Goal: Information Seeking & Learning: Learn about a topic

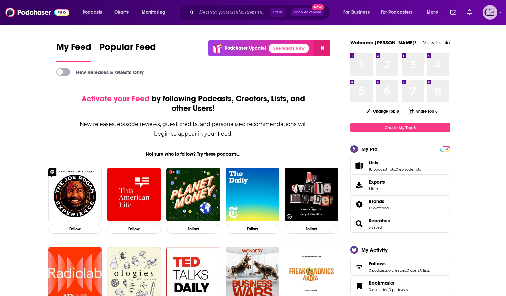
click at [494, 15] on img "Logged in as cozyearthaudio" at bounding box center [490, 12] width 15 height 15
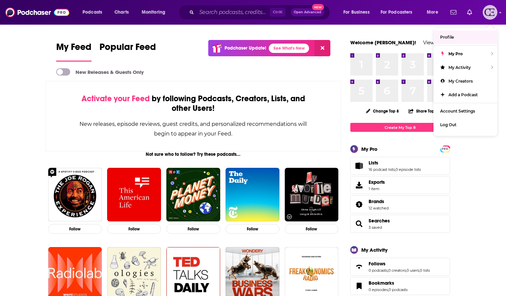
click at [491, 11] on img "Logged in as cozyearthaudio" at bounding box center [490, 12] width 15 height 15
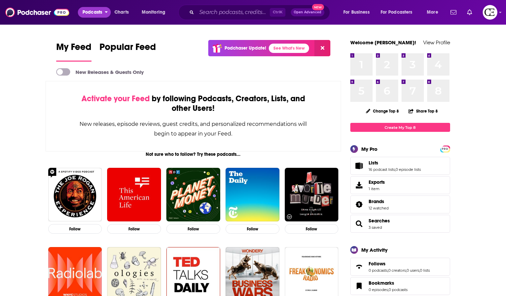
click at [99, 11] on span "Podcasts" at bounding box center [93, 12] width 20 height 9
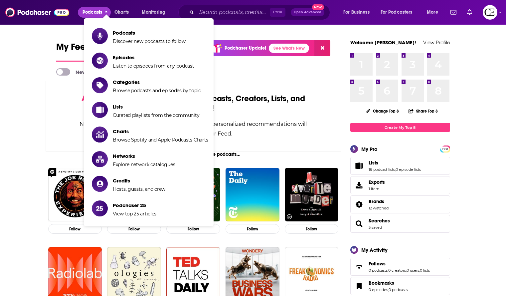
click at [99, 11] on span "Podcasts" at bounding box center [93, 12] width 20 height 9
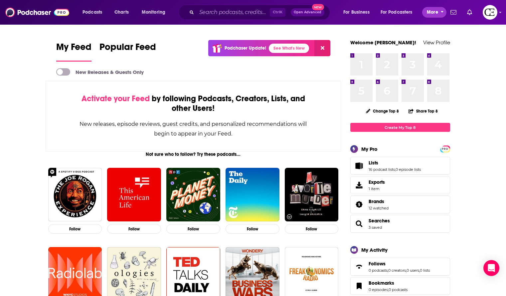
click at [439, 12] on button "More" at bounding box center [434, 12] width 24 height 11
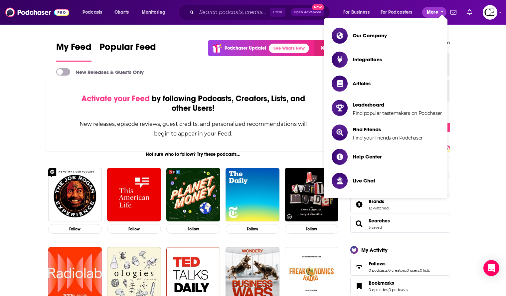
click at [439, 12] on button "More" at bounding box center [434, 12] width 24 height 11
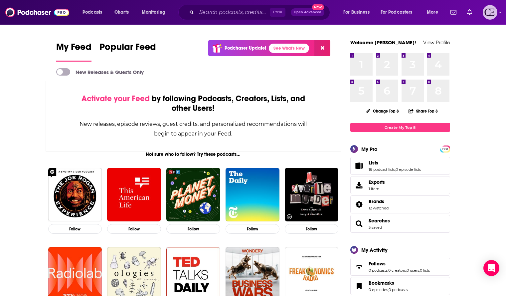
click at [493, 15] on img "Logged in as cozyearthaudio" at bounding box center [490, 12] width 15 height 15
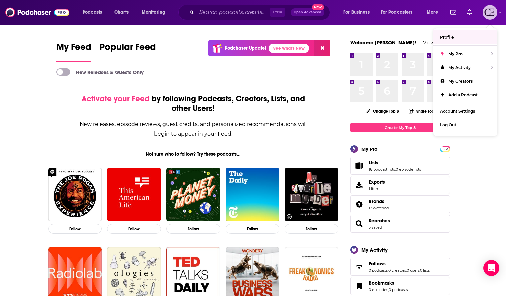
click at [467, 40] on link "Profile" at bounding box center [466, 37] width 64 height 14
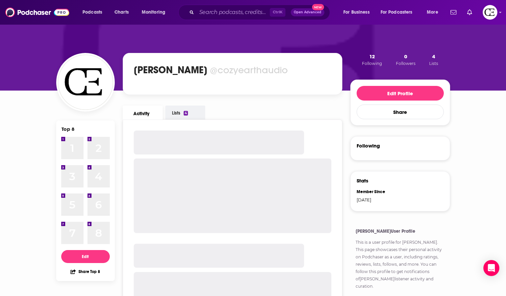
click at [199, 112] on link "Lists 4" at bounding box center [185, 113] width 40 height 14
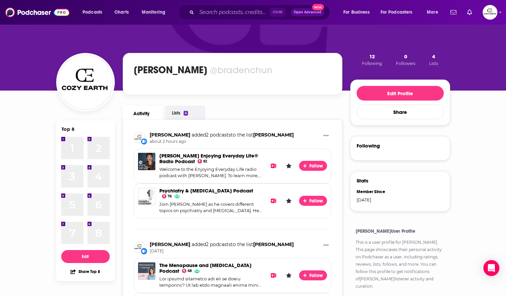
click at [181, 109] on link "Lists 4" at bounding box center [185, 113] width 40 height 14
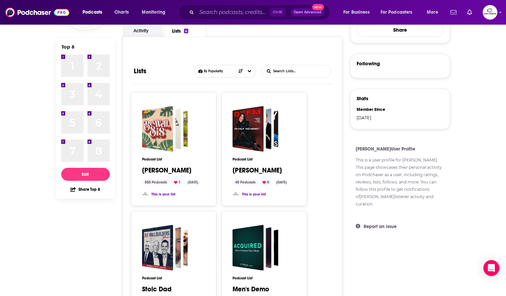
scroll to position [83, 0]
click at [246, 68] on div "Choose List sort" at bounding box center [241, 71] width 10 height 12
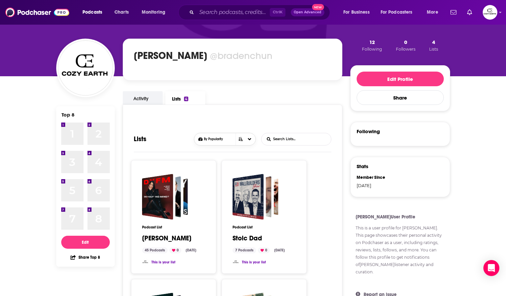
scroll to position [14, 0]
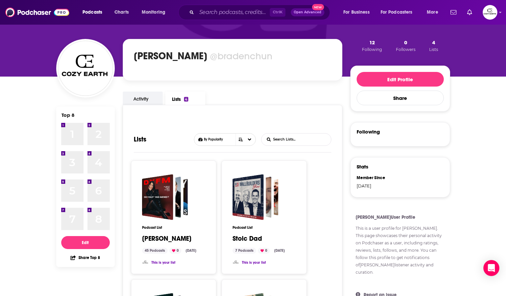
click at [436, 42] on button "4 Lists" at bounding box center [433, 45] width 13 height 13
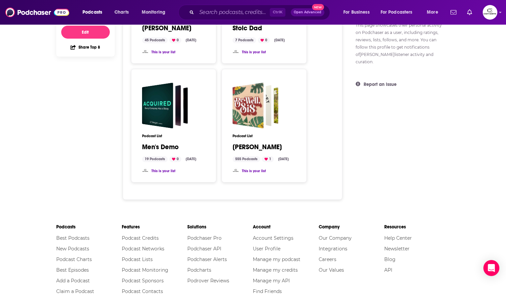
scroll to position [215, 0]
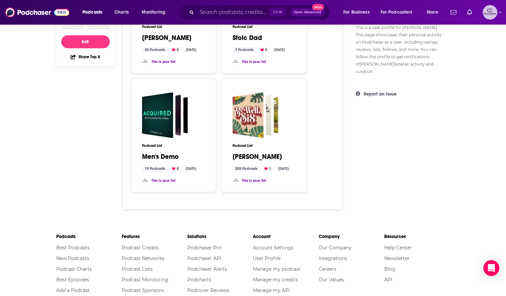
click at [496, 14] on img "Logged in as bradenchun" at bounding box center [490, 12] width 15 height 15
click at [430, 13] on span "More" at bounding box center [432, 12] width 11 height 9
click at [354, 7] on button "For Business" at bounding box center [358, 12] width 39 height 11
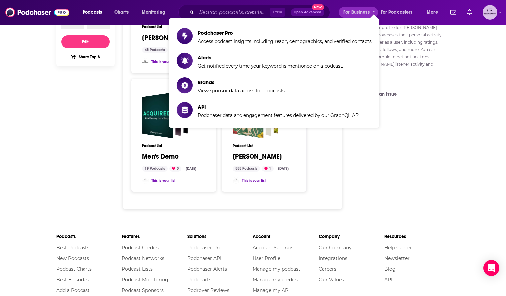
click at [494, 11] on img "Logged in as bradenchun" at bounding box center [490, 12] width 15 height 15
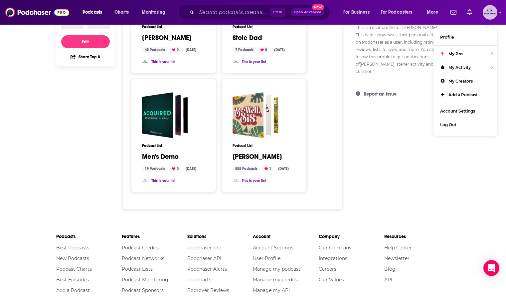
click at [462, 70] on span "My Activity" at bounding box center [460, 67] width 22 height 5
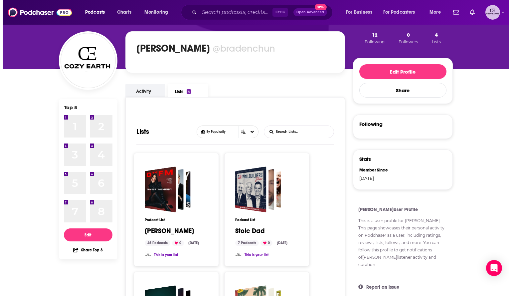
scroll to position [0, 0]
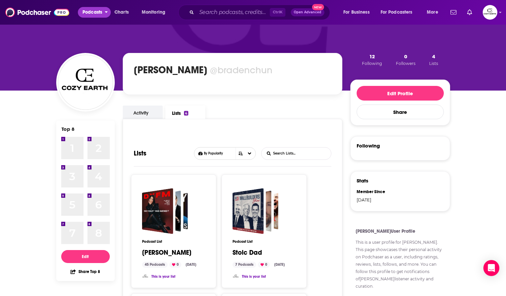
click at [93, 16] on span "Podcasts" at bounding box center [93, 12] width 20 height 9
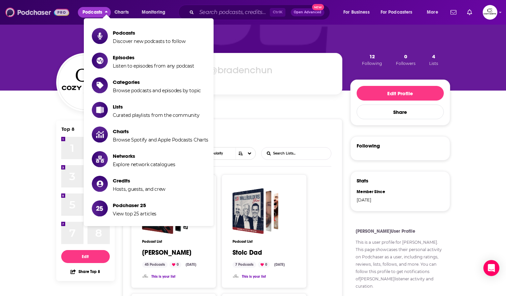
click at [35, 11] on img at bounding box center [37, 12] width 64 height 13
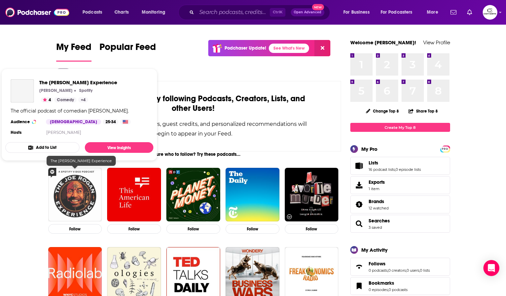
click at [78, 183] on img "The Joe Rogan Experience" at bounding box center [75, 195] width 54 height 54
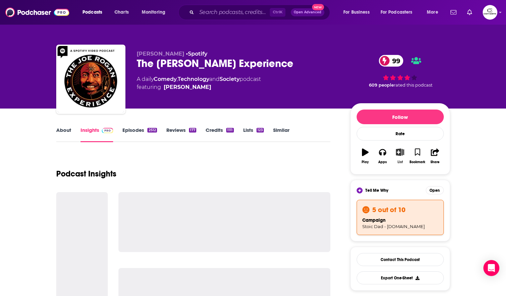
click at [398, 152] on icon "button" at bounding box center [400, 151] width 8 height 7
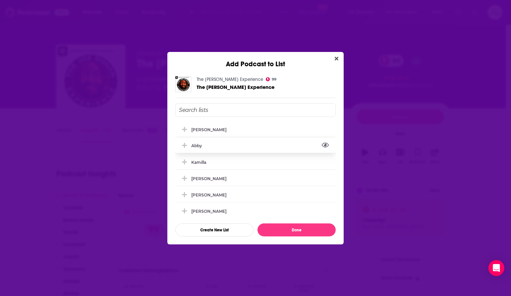
click at [322, 147] on icon "View Link" at bounding box center [325, 144] width 7 height 5
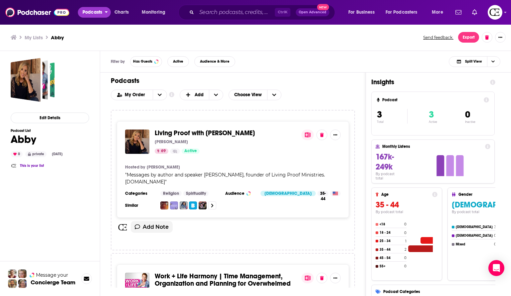
click at [92, 9] on span "Podcasts" at bounding box center [93, 12] width 20 height 9
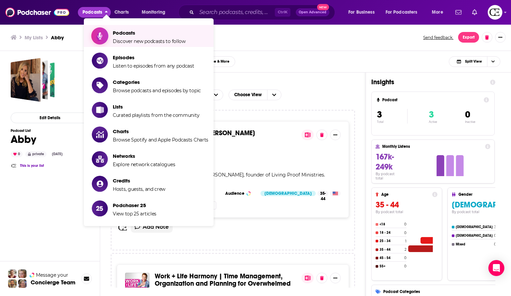
click at [106, 39] on span "Show item sub-menu" at bounding box center [99, 35] width 51 height 51
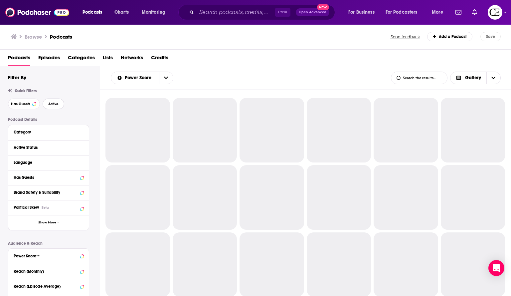
click at [56, 106] on span "Active" at bounding box center [53, 104] width 10 height 4
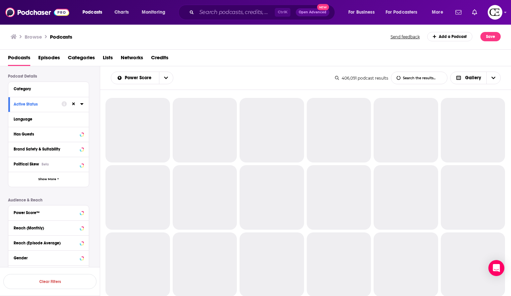
scroll to position [44, 0]
click at [59, 167] on button "Political Skew Beta" at bounding box center [42, 163] width 57 height 8
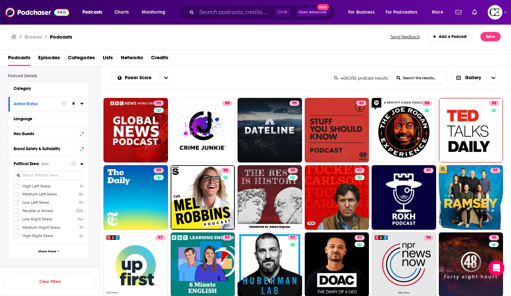
click at [59, 167] on button "Political Skew Beta" at bounding box center [42, 163] width 57 height 8
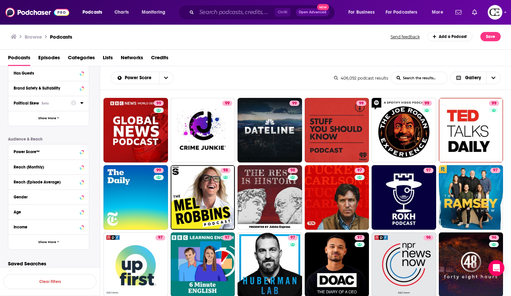
scroll to position [105, 0]
click at [49, 147] on button "Power Score™" at bounding box center [42, 151] width 57 height 8
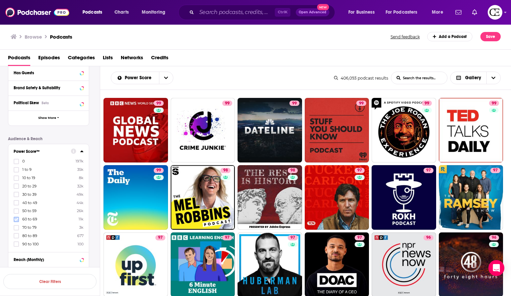
click at [15, 219] on icon at bounding box center [16, 219] width 4 height 4
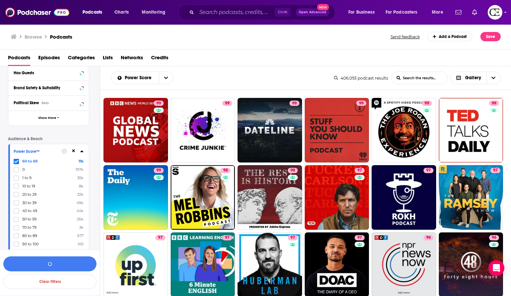
click at [15, 219] on icon at bounding box center [16, 219] width 4 height 4
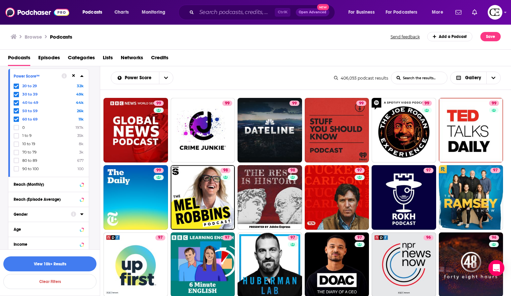
scroll to position [200, 0]
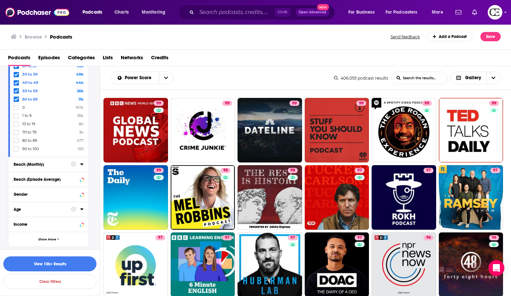
click at [54, 162] on div "Reach (Monthly)" at bounding box center [40, 164] width 53 height 5
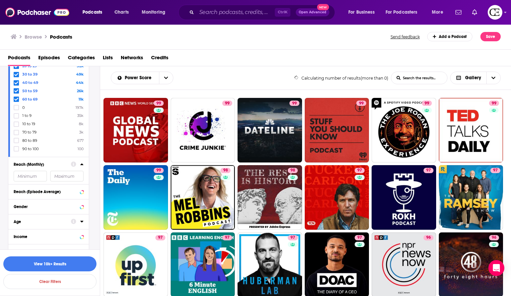
click at [54, 162] on div "Reach (Monthly)" at bounding box center [40, 164] width 53 height 5
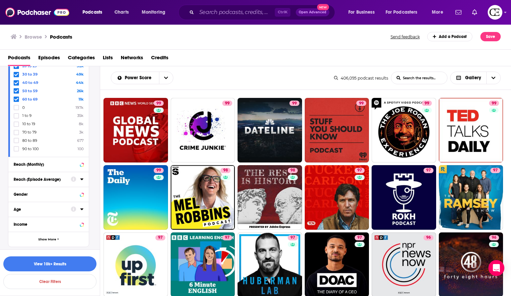
click at [49, 176] on button "Reach (Episode Average)" at bounding box center [42, 179] width 57 height 8
click at [46, 190] on button "Gender" at bounding box center [42, 194] width 57 height 8
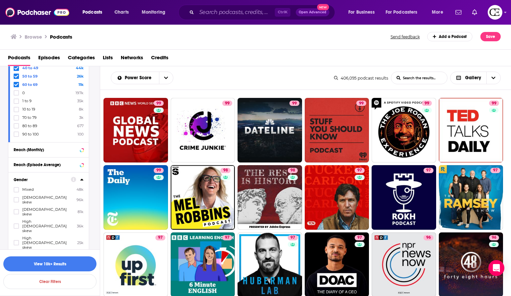
scroll to position [215, 0]
click at [16, 240] on icon at bounding box center [16, 242] width 4 height 4
click at [17, 227] on icon at bounding box center [16, 228] width 4 height 3
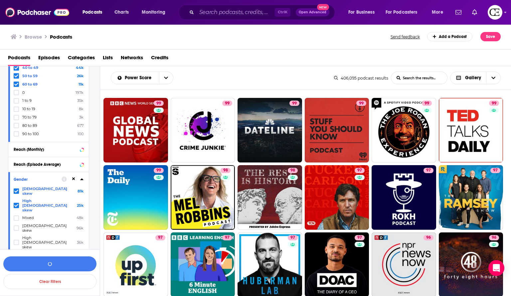
scroll to position [243, 0]
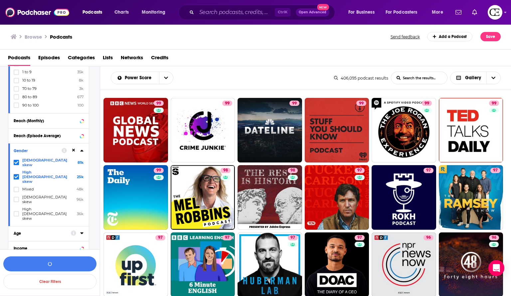
click at [44, 231] on div "Age" at bounding box center [40, 233] width 53 height 5
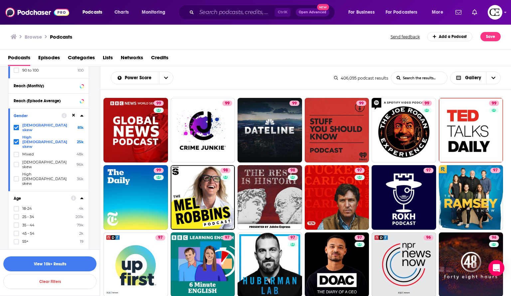
scroll to position [287, 0]
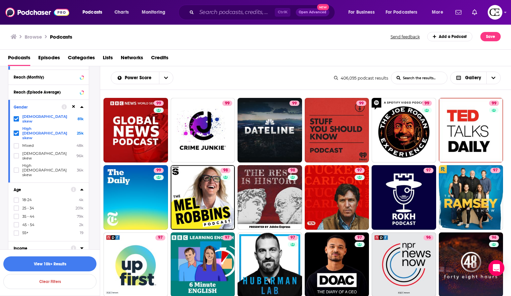
click at [47, 244] on button "Income" at bounding box center [42, 248] width 57 height 8
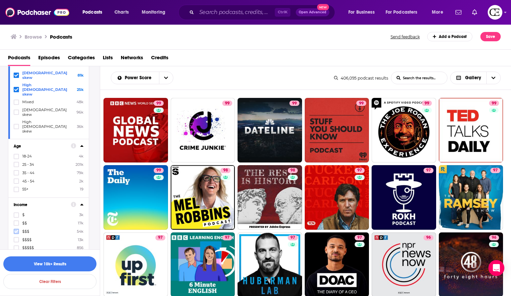
click at [16, 229] on icon at bounding box center [16, 231] width 4 height 4
click at [16, 238] on icon at bounding box center [16, 240] width 4 height 4
click at [16, 246] on icon at bounding box center [16, 248] width 4 height 4
click at [64, 261] on button "View 10k+ Results" at bounding box center [49, 263] width 93 height 15
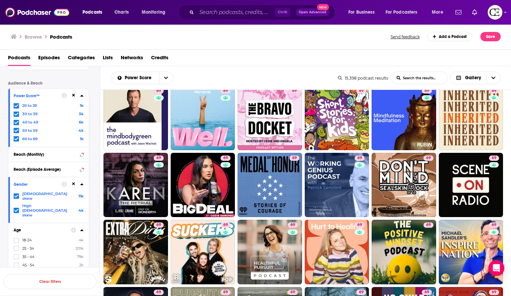
scroll to position [160, 0]
click at [16, 139] on icon at bounding box center [16, 139] width 4 height 4
click at [67, 265] on button "View 10k+ Results" at bounding box center [49, 263] width 93 height 15
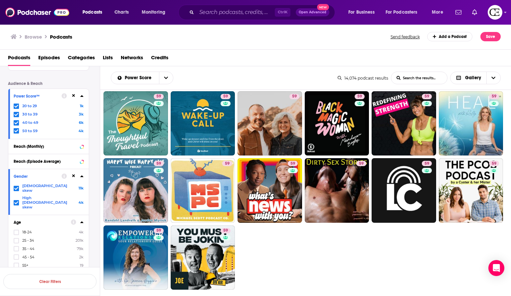
scroll to position [439, 0]
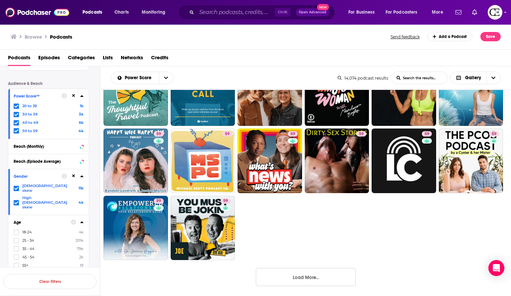
click at [311, 280] on button "Load More..." at bounding box center [306, 277] width 100 height 18
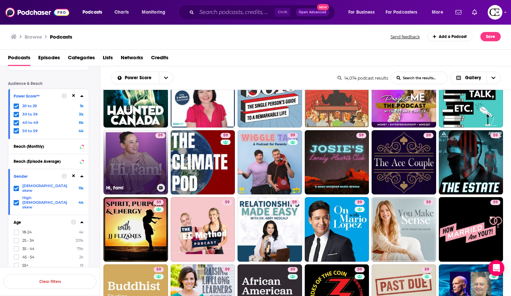
scroll to position [706, 0]
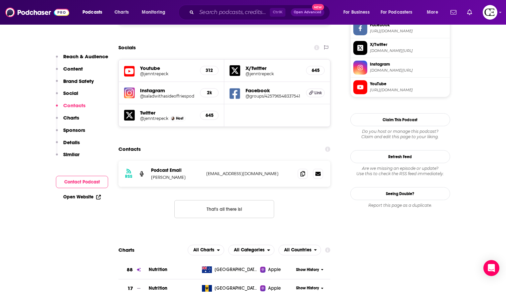
scroll to position [647, 0]
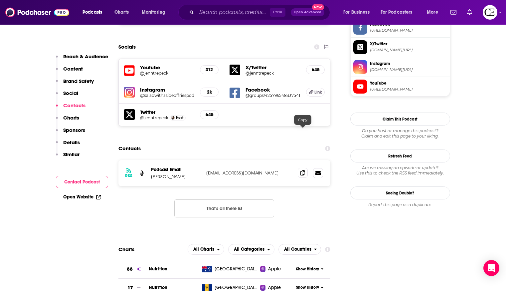
click at [304, 170] on icon at bounding box center [303, 172] width 5 height 5
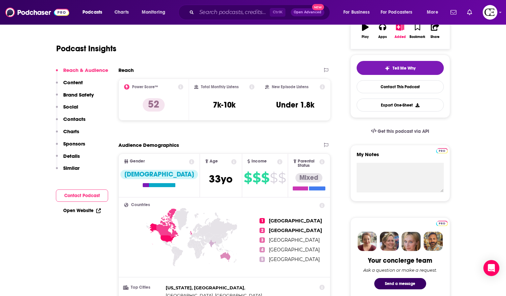
scroll to position [0, 0]
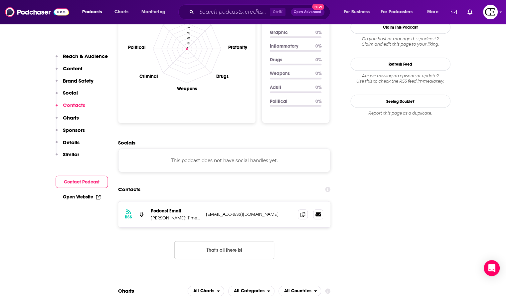
scroll to position [661, 0]
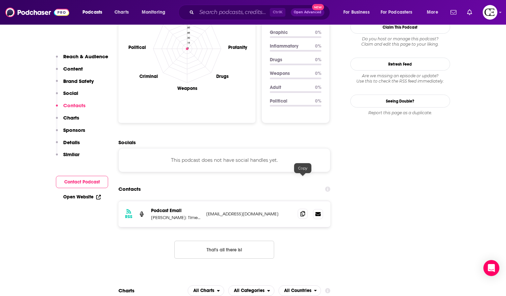
click at [302, 211] on icon at bounding box center [303, 213] width 5 height 5
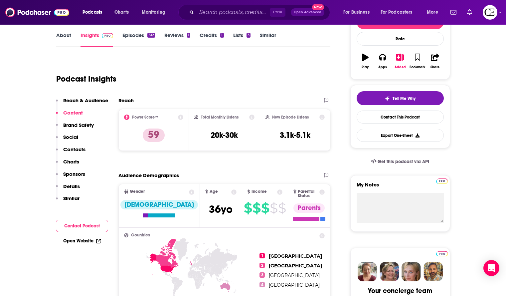
scroll to position [95, 0]
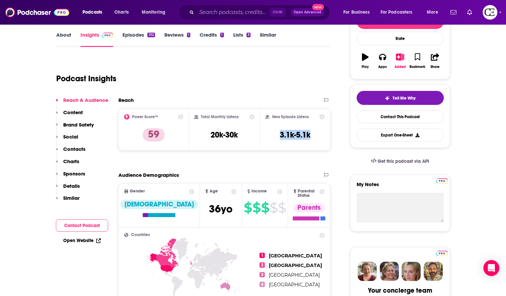
drag, startPoint x: 273, startPoint y: 134, endPoint x: 319, endPoint y: 138, distance: 46.5
click at [319, 138] on div "New Episode Listens 3.1k-5.1k" at bounding box center [296, 129] width 60 height 31
copy h3 "3.1k-5.1k"
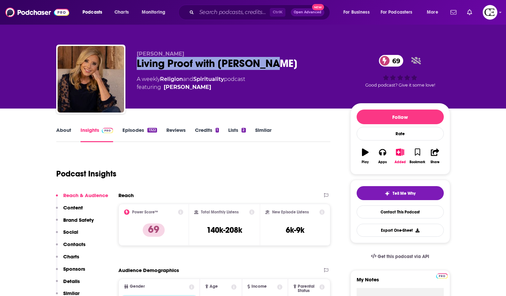
drag, startPoint x: 277, startPoint y: 62, endPoint x: 133, endPoint y: 61, distance: 143.8
click at [133, 61] on div "Beth Moore Living Proof with Beth Moore 69 A weekly Religion and Spirituality p…" at bounding box center [253, 81] width 394 height 72
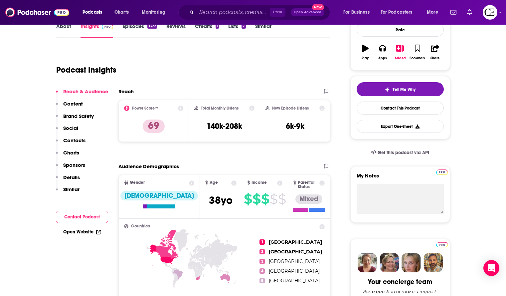
scroll to position [121, 0]
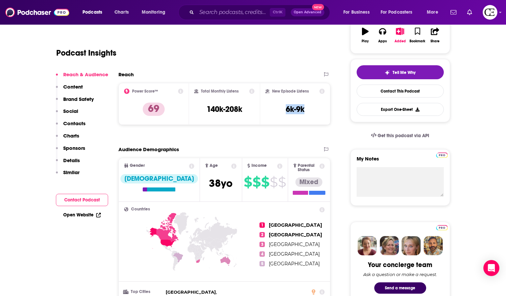
drag, startPoint x: 315, startPoint y: 109, endPoint x: 283, endPoint y: 107, distance: 31.7
click at [283, 107] on div "New Episode Listens 6k-9k" at bounding box center [296, 104] width 60 height 31
copy h3 "6k-9k"
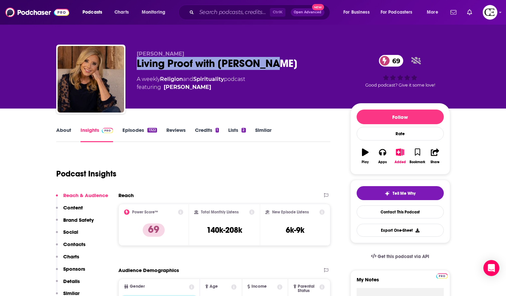
drag, startPoint x: 279, startPoint y: 63, endPoint x: 135, endPoint y: 61, distance: 143.8
click at [135, 61] on div "Beth Moore Living Proof with Beth Moore 69 A weekly Religion and Spirituality p…" at bounding box center [253, 81] width 394 height 72
copy h2 "Living Proof with Beth Moore"
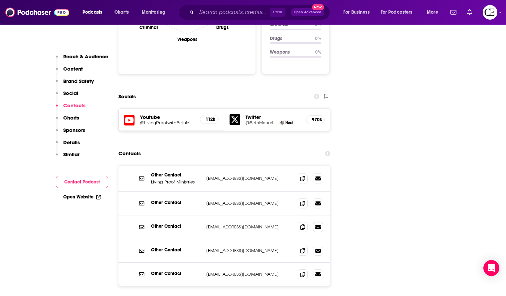
scroll to position [671, 0]
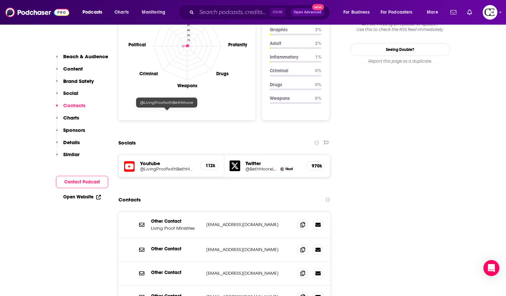
click at [158, 166] on h5 "@LivingProofwithBethMoore" at bounding box center [167, 168] width 55 height 5
click at [299, 219] on span at bounding box center [303, 224] width 10 height 10
click at [303, 247] on icon at bounding box center [303, 249] width 5 height 5
click at [300, 268] on span at bounding box center [303, 273] width 10 height 10
click at [302, 294] on icon at bounding box center [303, 296] width 5 height 5
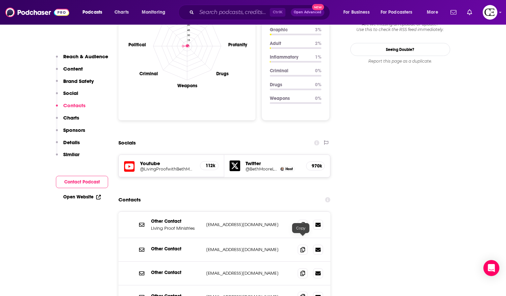
click at [302, 294] on icon at bounding box center [303, 296] width 5 height 5
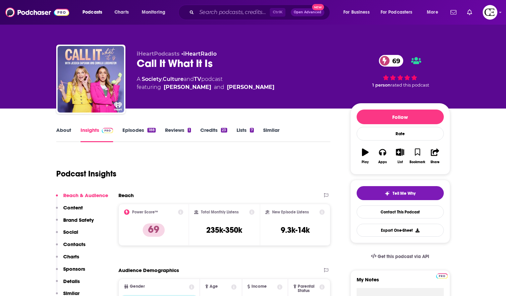
scroll to position [0, 0]
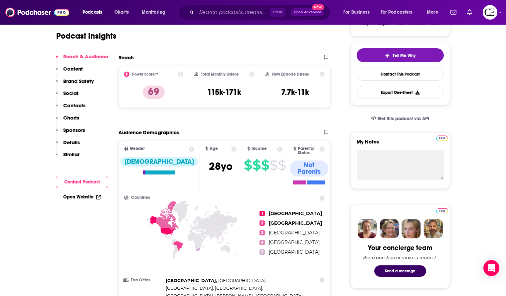
scroll to position [130, 0]
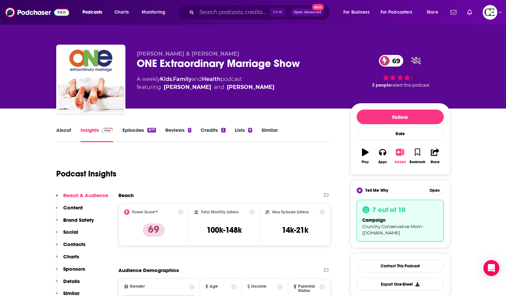
click at [396, 151] on icon "button" at bounding box center [400, 151] width 8 height 7
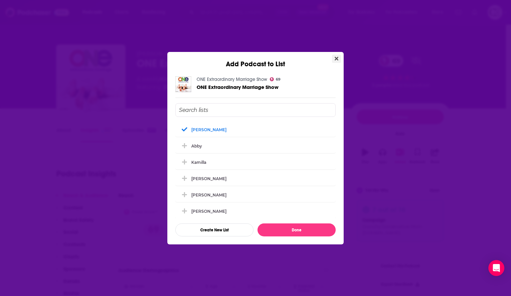
click at [339, 58] on button "Close" at bounding box center [336, 59] width 9 height 8
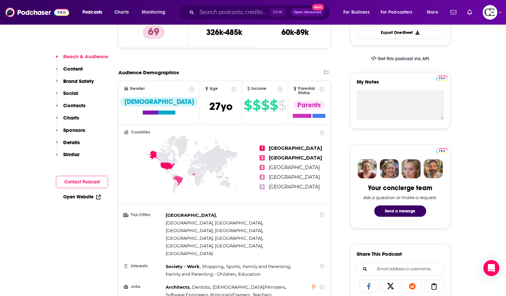
scroll to position [198, 0]
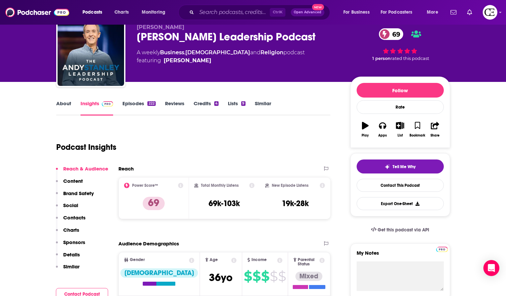
scroll to position [24, 0]
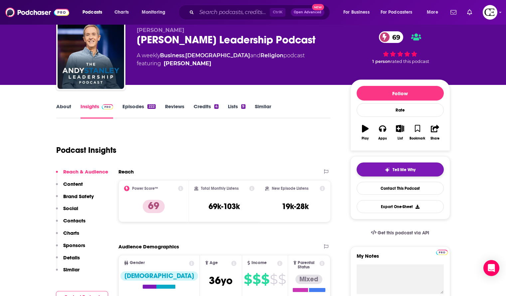
click at [371, 171] on button "Tell Me Why" at bounding box center [400, 169] width 87 height 14
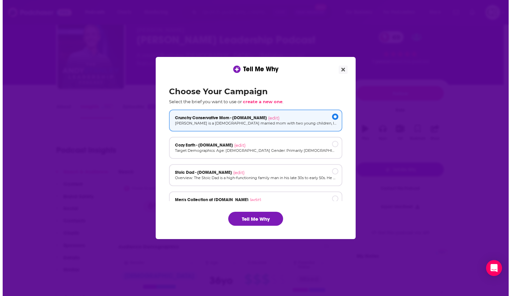
scroll to position [0, 0]
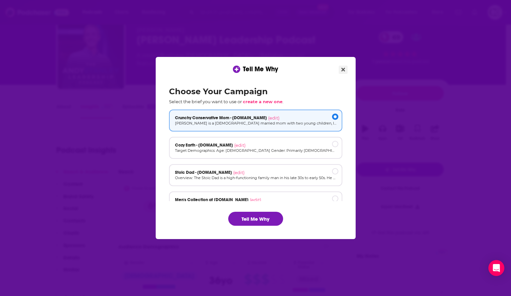
click at [343, 69] on icon "Close" at bounding box center [344, 69] width 4 height 5
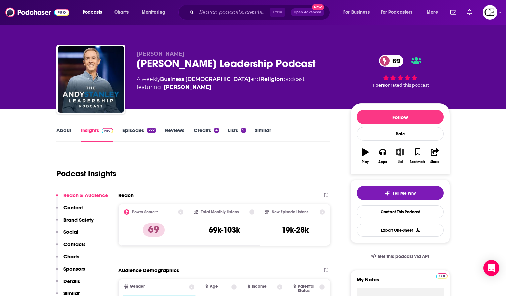
click at [403, 148] on icon "button" at bounding box center [400, 151] width 8 height 7
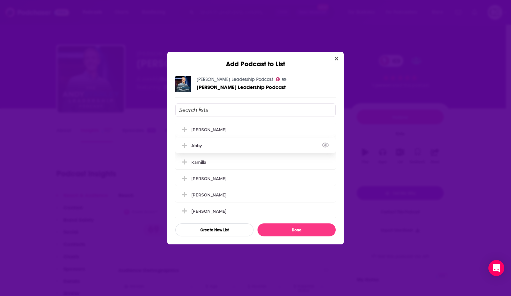
click at [225, 147] on div "Abby" at bounding box center [255, 145] width 160 height 15
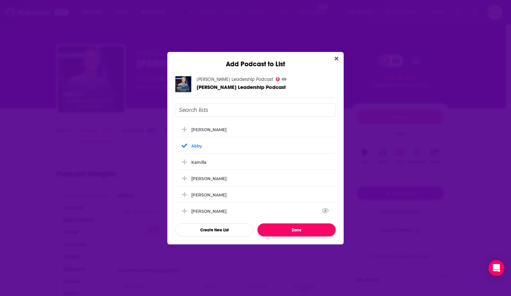
click at [302, 230] on button "Done" at bounding box center [297, 229] width 78 height 13
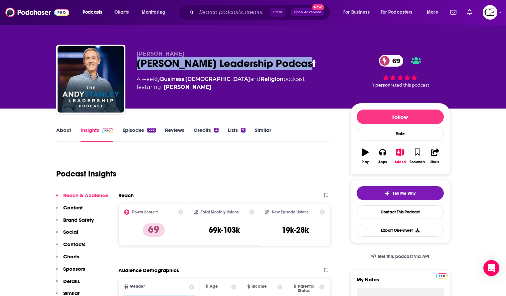
drag, startPoint x: 306, startPoint y: 60, endPoint x: 135, endPoint y: 62, distance: 170.4
click at [135, 62] on div "Andy Stanley Andy Stanley Leadership Podcast 69 A weekly Business , Christianit…" at bounding box center [253, 81] width 394 height 72
copy h2 "Andy Stanley Leadership Podcast"
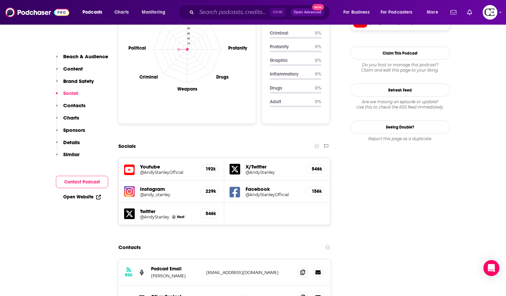
scroll to position [775, 0]
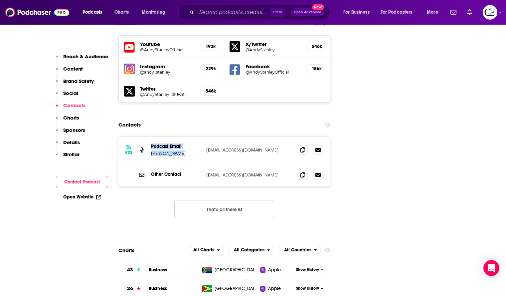
drag, startPoint x: 184, startPoint y: 119, endPoint x: 145, endPoint y: 122, distance: 39.0
click at [145, 137] on div "RSS Podcast Email Andy Stanley podcasts@northpoint.org podcasts@northpoint.org" at bounding box center [225, 150] width 212 height 26
drag, startPoint x: 185, startPoint y: 118, endPoint x: 150, endPoint y: 121, distance: 35.4
click at [150, 137] on div "RSS Podcast Email Andy Stanley podcasts@northpoint.org podcasts@northpoint.org" at bounding box center [225, 150] width 212 height 26
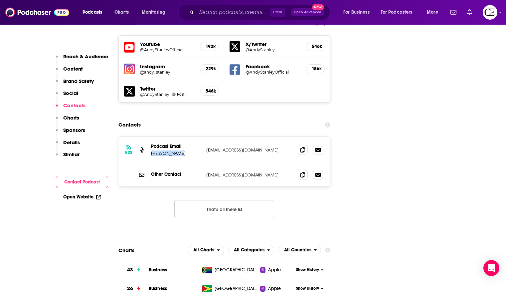
copy p "Andy Stanley"
click at [306, 144] on span at bounding box center [303, 149] width 10 height 10
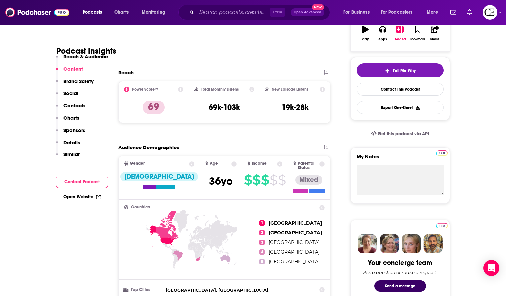
scroll to position [123, 0]
click at [296, 110] on h3 "19k-28k" at bounding box center [295, 108] width 27 height 10
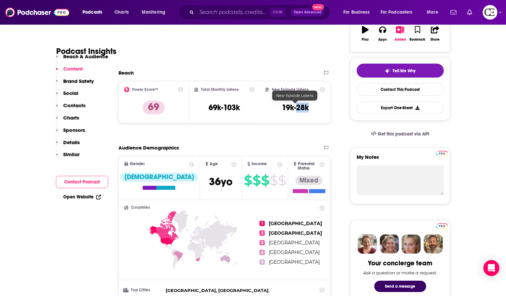
click at [296, 110] on h3 "19k-28k" at bounding box center [295, 108] width 27 height 10
copy div "19k-28k Export One-Sheet"
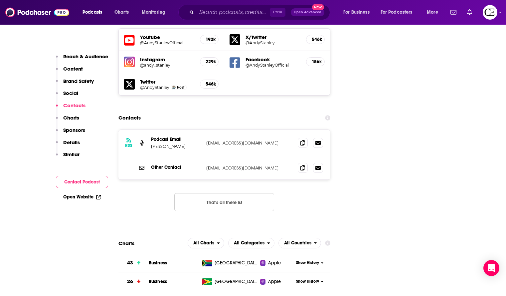
scroll to position [796, 0]
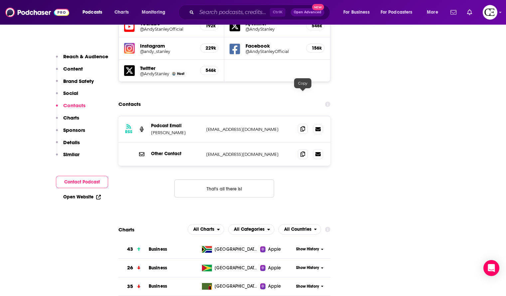
click at [305, 126] on icon at bounding box center [303, 128] width 5 height 5
click at [305, 149] on span at bounding box center [303, 154] width 10 height 10
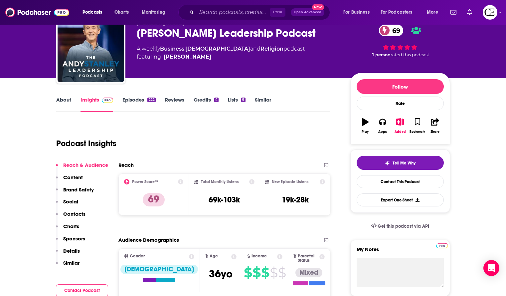
scroll to position [0, 0]
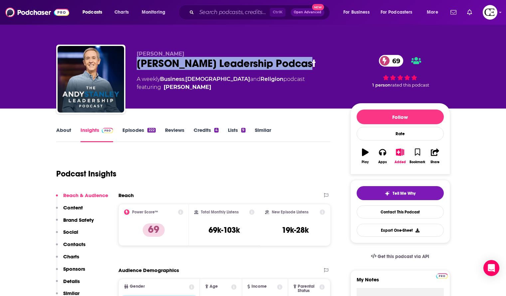
drag, startPoint x: 303, startPoint y: 64, endPoint x: 133, endPoint y: 61, distance: 169.5
click at [133, 61] on div "Andy Stanley Andy Stanley Leadership Podcast 69 A weekly Business , Christianit…" at bounding box center [253, 81] width 394 height 72
copy h2 "Andy Stanley Leadership Podcast"
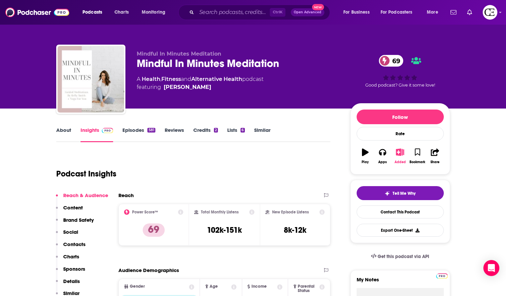
click at [399, 156] on button "Added" at bounding box center [399, 156] width 17 height 24
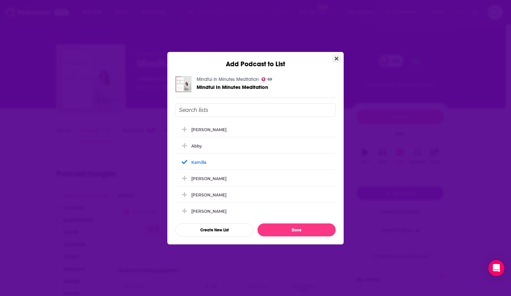
click at [339, 56] on button "Close" at bounding box center [336, 59] width 9 height 8
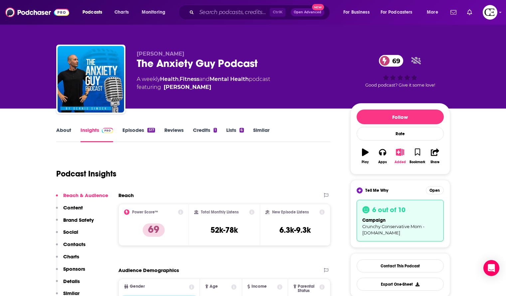
click at [397, 154] on icon "button" at bounding box center [400, 151] width 8 height 7
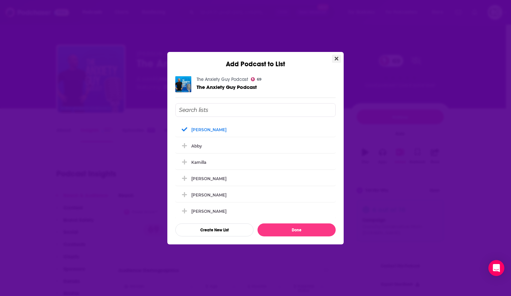
click at [337, 57] on icon "Close" at bounding box center [337, 58] width 4 height 5
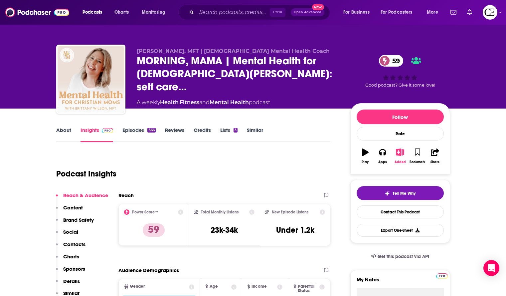
click at [400, 155] on icon "button" at bounding box center [400, 151] width 8 height 7
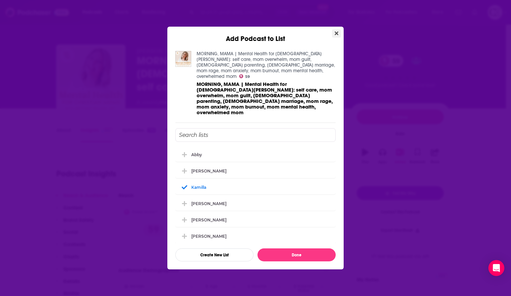
click at [336, 36] on icon "Close" at bounding box center [337, 33] width 4 height 5
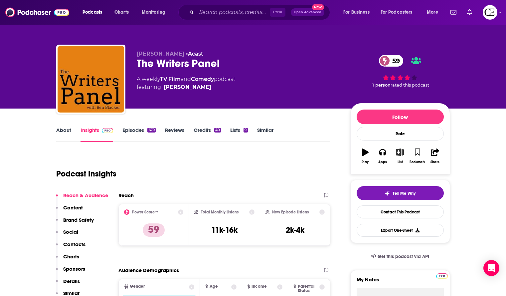
click at [400, 151] on icon "button" at bounding box center [400, 151] width 8 height 7
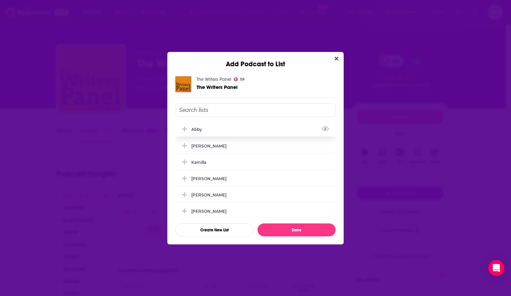
click at [186, 129] on icon "Add Podcast To List" at bounding box center [184, 128] width 5 height 5
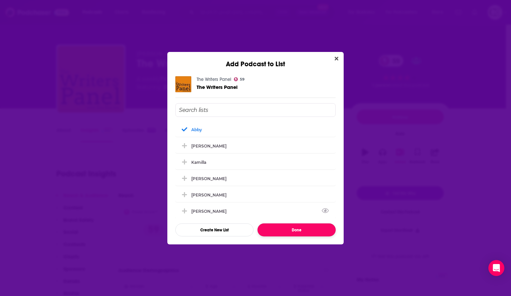
click at [291, 229] on button "Done" at bounding box center [297, 229] width 78 height 13
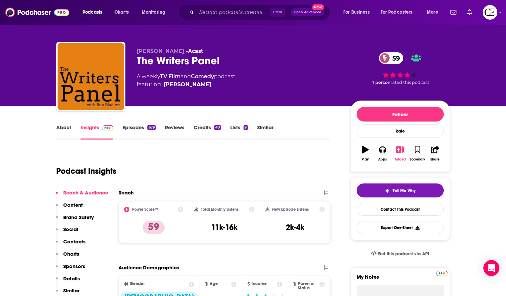
scroll to position [2, 0]
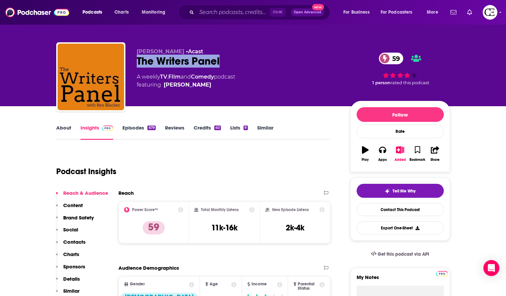
drag, startPoint x: 232, startPoint y: 63, endPoint x: 132, endPoint y: 67, distance: 100.3
click at [132, 67] on div "Ben Blacker • Acast The Writers Panel 59 A weekly TV , Film and Comedy podcast …" at bounding box center [253, 78] width 394 height 72
copy h2 "The Writers Panel"
click at [399, 152] on icon "button" at bounding box center [400, 149] width 8 height 7
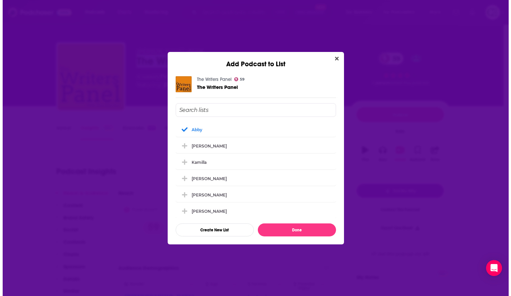
scroll to position [0, 0]
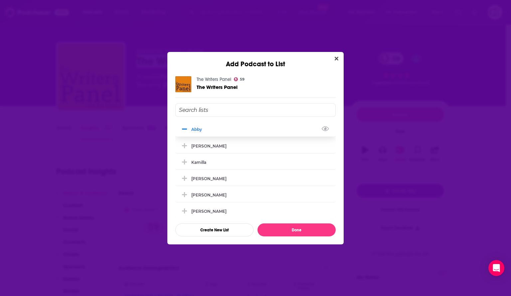
click at [184, 129] on icon "Add Podcast To List" at bounding box center [184, 128] width 5 height 1
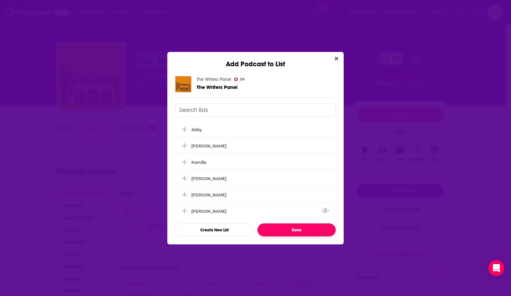
click at [303, 230] on button "Done" at bounding box center [297, 229] width 78 height 13
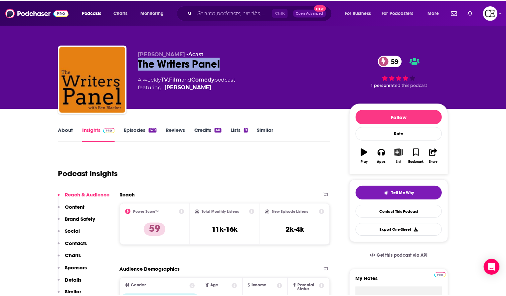
scroll to position [2, 0]
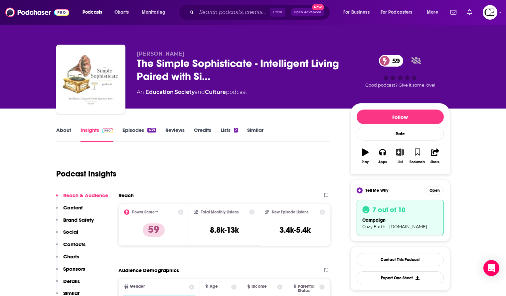
click at [400, 151] on icon "button" at bounding box center [400, 151] width 8 height 7
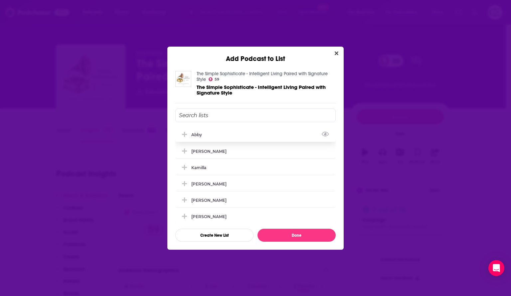
click at [184, 135] on icon "Add Podcast To List" at bounding box center [184, 134] width 5 height 5
click at [285, 236] on button "Done" at bounding box center [297, 235] width 78 height 13
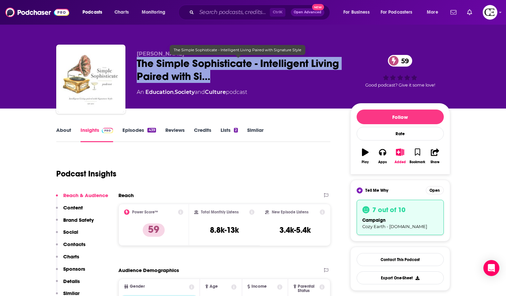
drag, startPoint x: 130, startPoint y: 59, endPoint x: 260, endPoint y: 78, distance: 130.5
click at [260, 78] on div "[PERSON_NAME] The Simple Sophisticate - Intelligent Living Paired with Si… 59 A…" at bounding box center [253, 81] width 394 height 72
copy h2 "The Simple Sophisticate - Intelligent Living Paired with Si…"
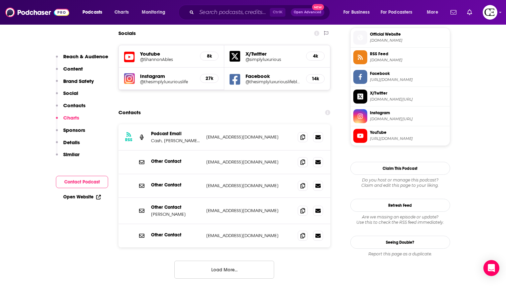
scroll to position [645, 0]
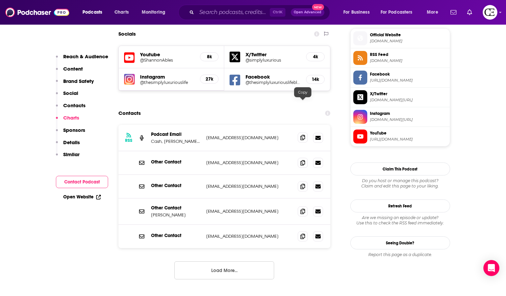
click at [303, 135] on icon at bounding box center [303, 137] width 5 height 5
click at [304, 160] on icon at bounding box center [303, 162] width 5 height 5
click at [303, 183] on icon at bounding box center [303, 185] width 5 height 5
click at [305, 208] on icon at bounding box center [303, 210] width 5 height 5
click at [302, 233] on icon at bounding box center [303, 235] width 5 height 5
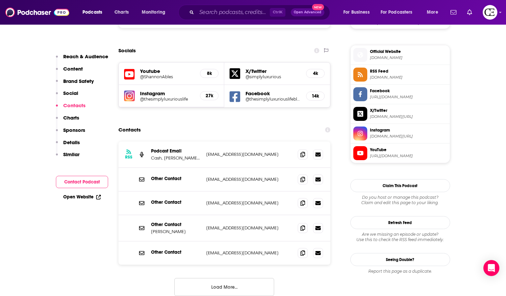
scroll to position [628, 0]
click at [154, 75] on h5 "@ShannonAbles" at bounding box center [167, 77] width 55 height 5
click at [303, 152] on icon at bounding box center [303, 154] width 5 height 5
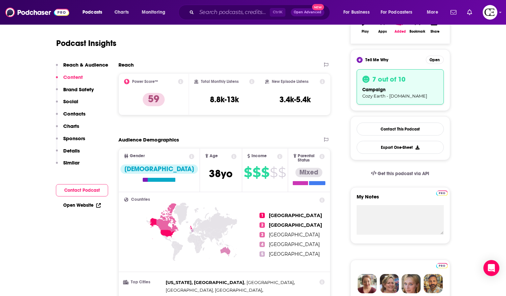
scroll to position [114, 0]
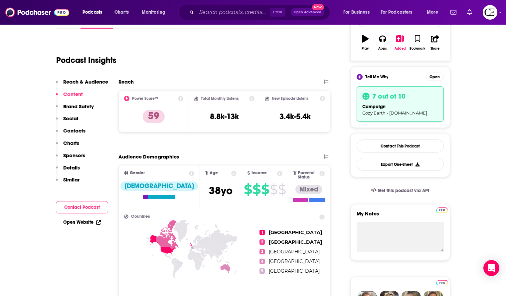
drag, startPoint x: 275, startPoint y: 115, endPoint x: 333, endPoint y: 116, distance: 58.6
drag, startPoint x: 315, startPoint y: 115, endPoint x: 276, endPoint y: 115, distance: 38.9
click at [276, 115] on div "New Episode Listens 3.4k-5.4k" at bounding box center [295, 111] width 60 height 31
copy h3 "3.4k-5.4k"
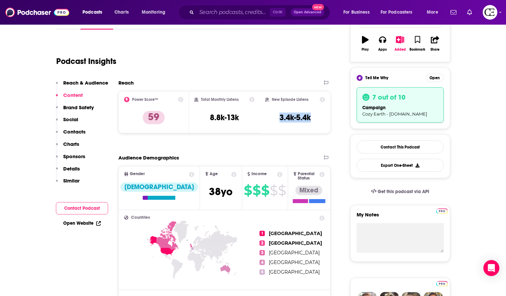
scroll to position [0, 0]
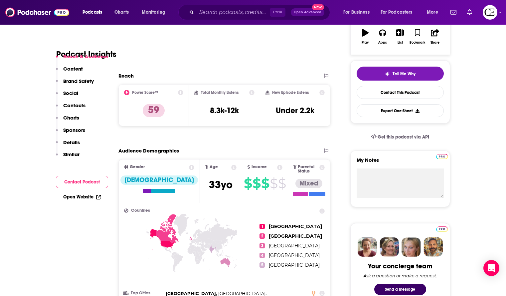
scroll to position [203, 0]
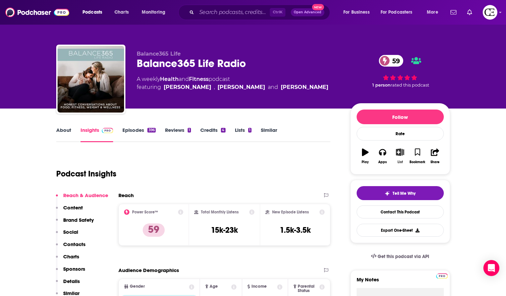
click at [399, 157] on button "List" at bounding box center [399, 156] width 17 height 24
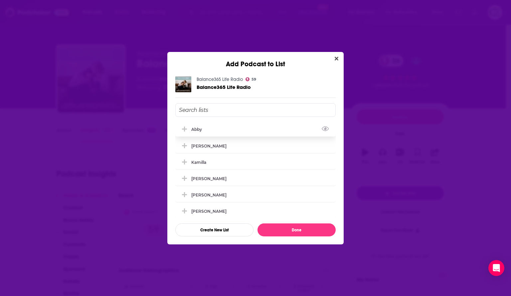
click at [183, 131] on icon "Add Podcast To List" at bounding box center [184, 129] width 5 height 6
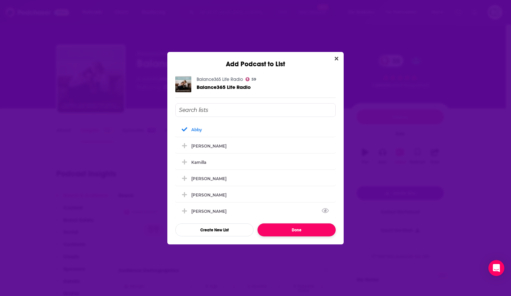
click at [284, 227] on button "Done" at bounding box center [297, 229] width 78 height 13
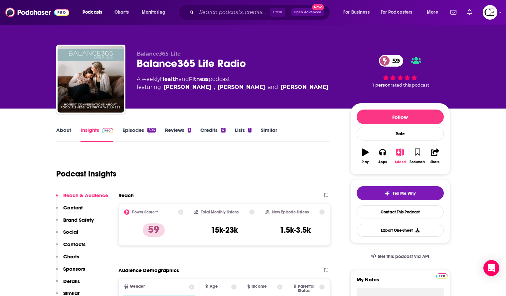
click at [402, 152] on icon "button" at bounding box center [400, 151] width 8 height 7
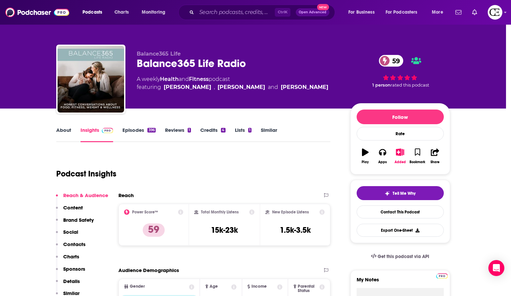
click at [402, 152] on div "Add Podcast to List Balance365 Life Radio 59 Balance365 Life Radio Abby Logan K…" at bounding box center [255, 148] width 511 height 296
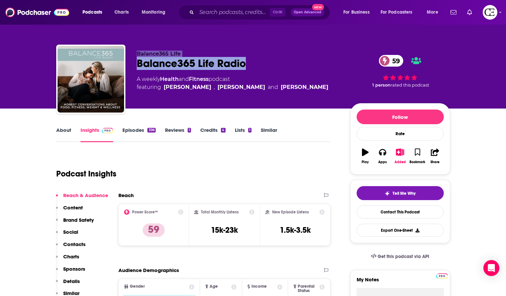
drag, startPoint x: 252, startPoint y: 63, endPoint x: 125, endPoint y: 62, distance: 126.8
click at [125, 62] on div "Balance365 Life Balance365 Life Radio 59 A weekly Health and Fitness podcast fe…" at bounding box center [253, 81] width 394 height 72
copy div "Balance365 Life Balance365 Life Radio"
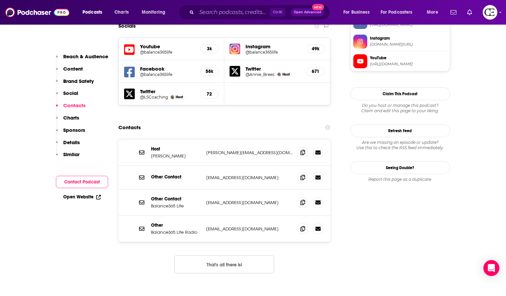
scroll to position [652, 0]
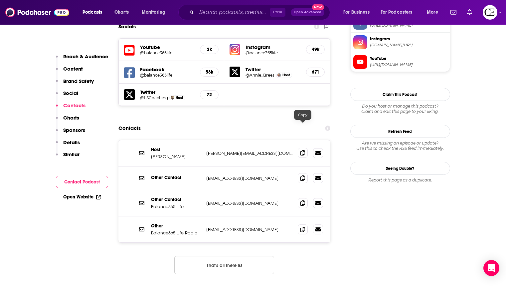
click at [303, 150] on icon at bounding box center [303, 152] width 5 height 5
click at [301, 175] on icon at bounding box center [303, 177] width 5 height 5
click at [302, 198] on span at bounding box center [303, 203] width 10 height 10
click at [303, 226] on icon at bounding box center [303, 228] width 5 height 5
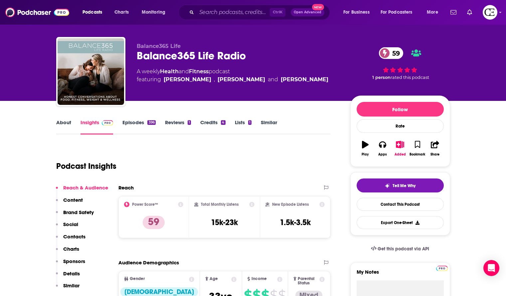
scroll to position [0, 0]
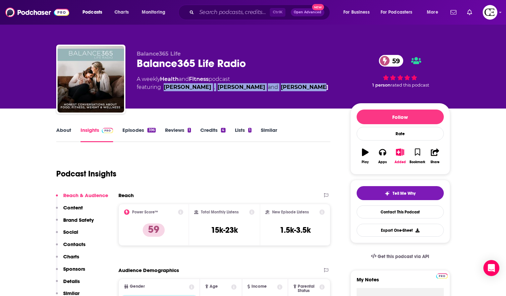
drag, startPoint x: 312, startPoint y: 85, endPoint x: 162, endPoint y: 90, distance: 149.9
click at [162, 90] on div "A weekly Health and Fitness podcast featuring Annie Brees , Jennifer Campbell a…" at bounding box center [238, 83] width 203 height 16
copy span "Annie Brees , Jennifer Campbell and Lauren Koski"
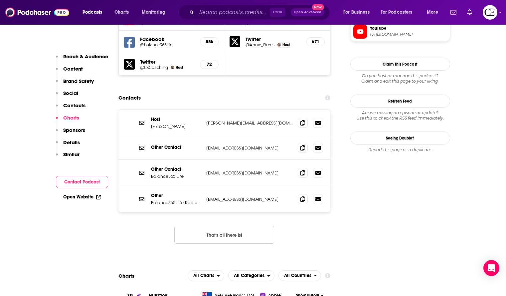
scroll to position [682, 0]
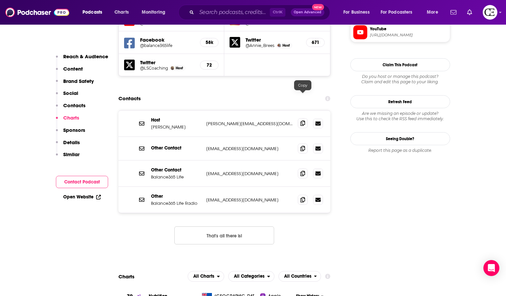
click at [305, 121] on icon at bounding box center [303, 123] width 5 height 5
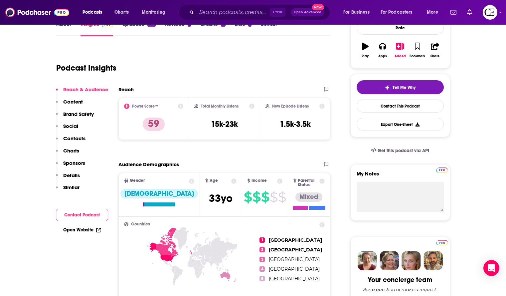
scroll to position [84, 0]
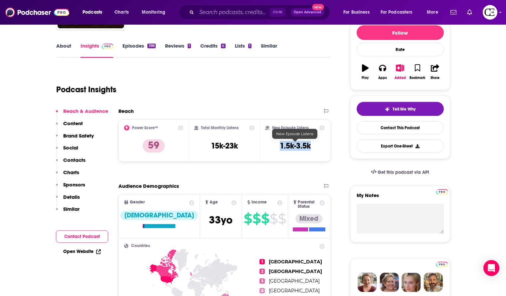
drag, startPoint x: 315, startPoint y: 146, endPoint x: 279, endPoint y: 146, distance: 35.6
click at [279, 146] on div "New Episode Listens 1.5k-3.5k" at bounding box center [296, 140] width 60 height 31
copy h3 "1.5k-3.5k"
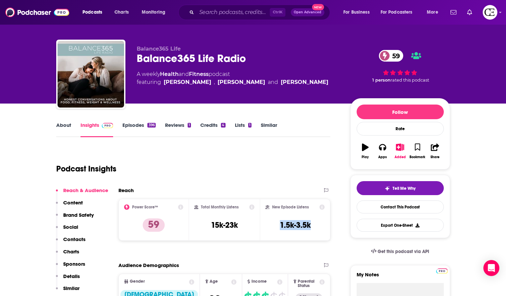
scroll to position [0, 0]
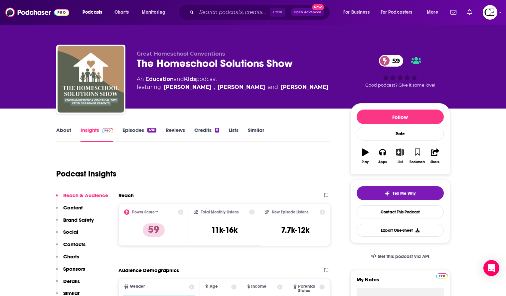
click at [400, 153] on icon "button" at bounding box center [400, 151] width 8 height 7
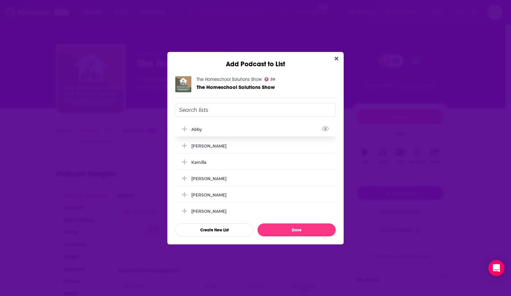
click at [191, 131] on button "Add Podcast To List" at bounding box center [185, 129] width 12 height 7
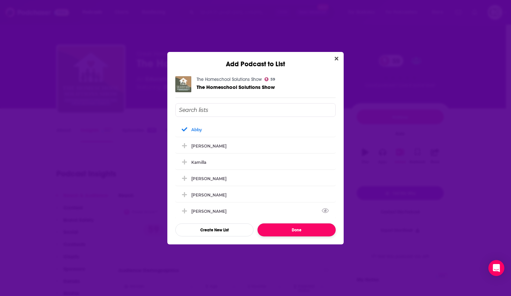
click at [293, 231] on button "Done" at bounding box center [297, 229] width 78 height 13
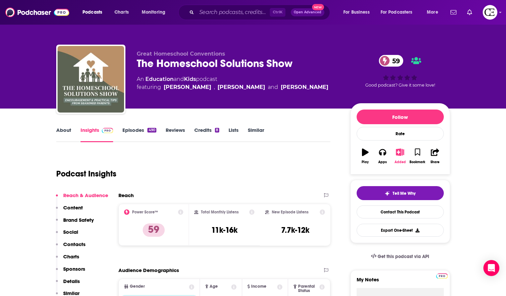
scroll to position [0, 0]
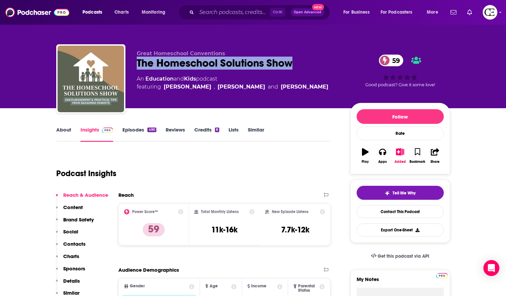
drag, startPoint x: 295, startPoint y: 64, endPoint x: 137, endPoint y: 59, distance: 157.9
click at [137, 59] on div "The Homeschool Solutions Show 59" at bounding box center [238, 63] width 203 height 13
copy h2 "The Homeschool Solutions Show"
click at [213, 15] on input "Search podcasts, credits, & more..." at bounding box center [233, 12] width 73 height 11
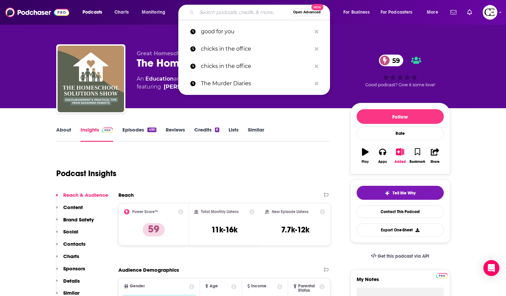
paste input "Homeschool Made Simple"
type input "Homeschool Made Simple"
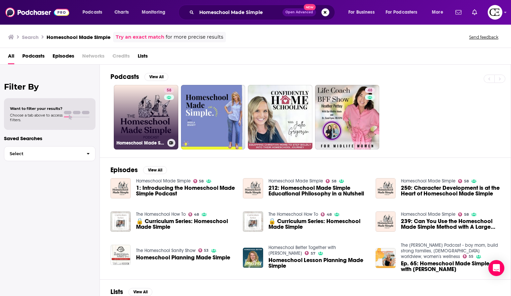
click at [153, 99] on link "58 Homeschool Made Simple" at bounding box center [146, 117] width 65 height 65
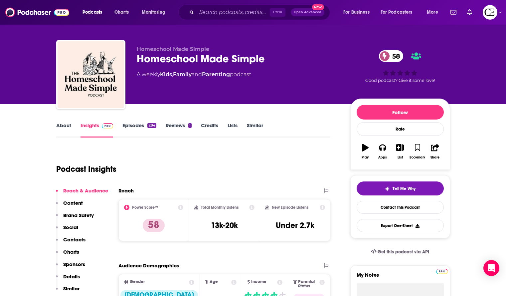
scroll to position [3, 0]
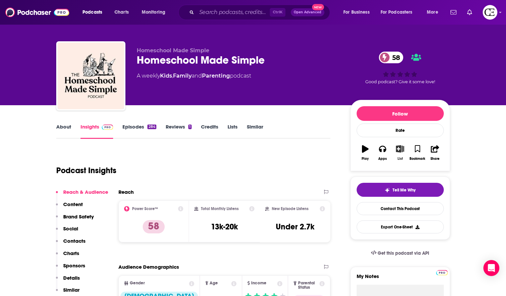
click at [397, 154] on button "List" at bounding box center [399, 153] width 17 height 24
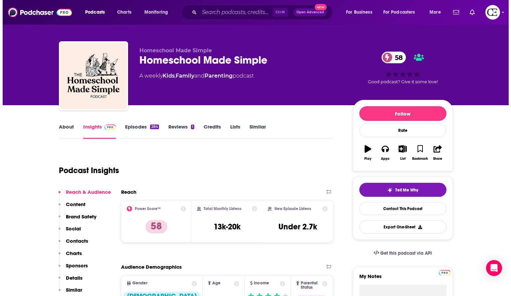
scroll to position [0, 0]
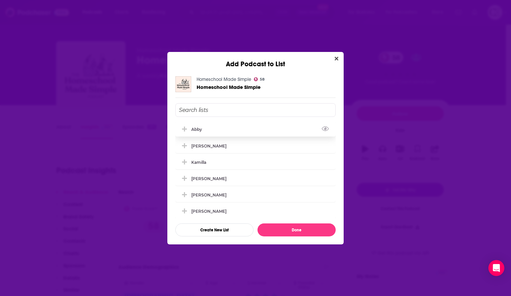
click at [184, 131] on icon "Add Podcast To List" at bounding box center [184, 129] width 5 height 6
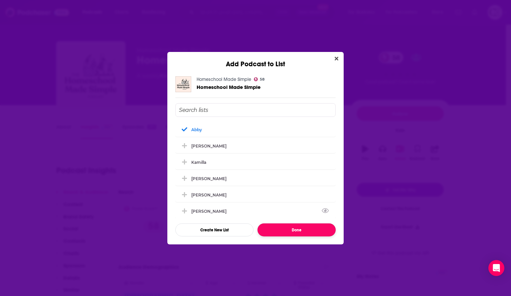
click at [293, 227] on button "Done" at bounding box center [297, 229] width 78 height 13
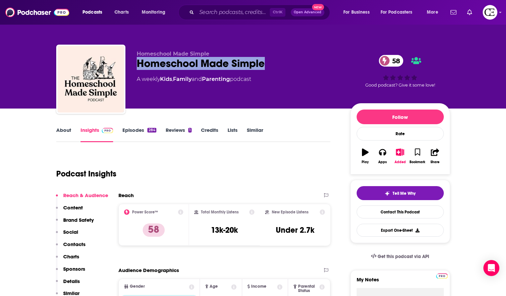
drag, startPoint x: 273, startPoint y: 63, endPoint x: 139, endPoint y: 65, distance: 133.8
click at [139, 65] on div "Homeschool Made Simple 58" at bounding box center [238, 63] width 203 height 13
copy h2 "Homeschool Made Simple"
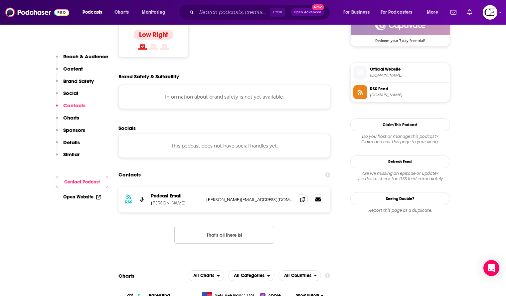
scroll to position [542, 0]
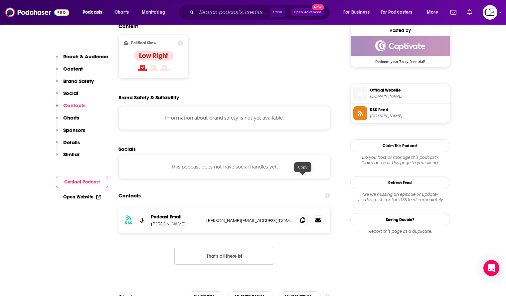
click at [302, 217] on icon at bounding box center [303, 219] width 5 height 5
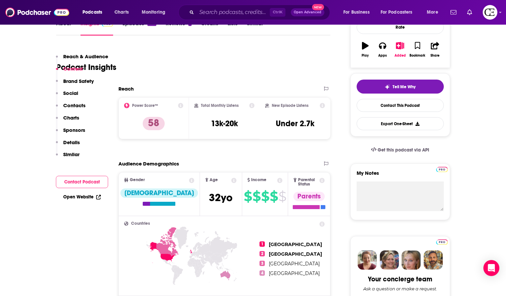
scroll to position [0, 0]
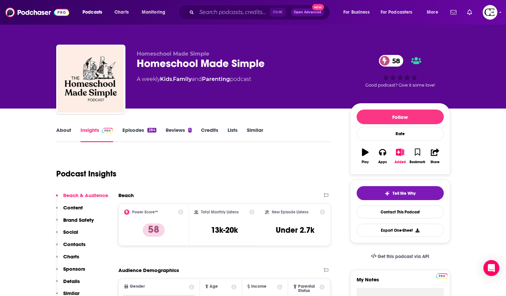
click at [270, 58] on div "Homeschool Made Simple 58" at bounding box center [238, 63] width 203 height 13
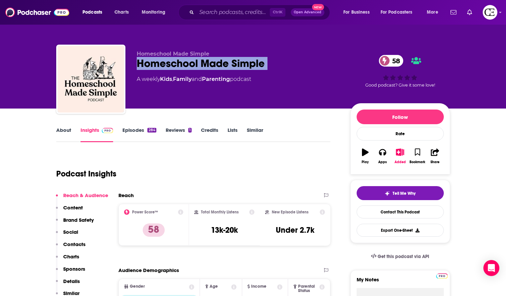
click at [270, 58] on div "Homeschool Made Simple 58" at bounding box center [238, 63] width 203 height 13
copy div "Homeschool Made Simple 58"
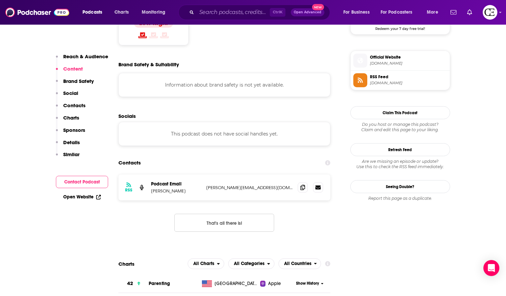
scroll to position [576, 0]
drag, startPoint x: 190, startPoint y: 151, endPoint x: 149, endPoint y: 154, distance: 41.0
click at [149, 174] on div "RSS Podcast Email Carole Joy Seid rachel@homeschoolmadesimple.net rachel@homesc…" at bounding box center [225, 187] width 212 height 26
copy p "Carole Joy Seid"
click at [303, 184] on icon at bounding box center [303, 186] width 5 height 5
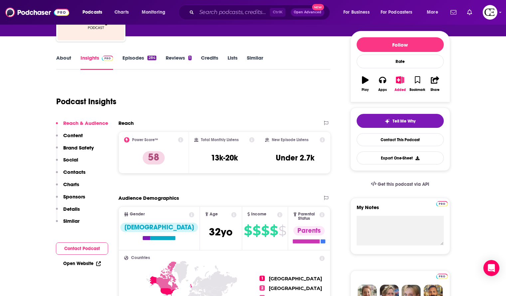
scroll to position [0, 0]
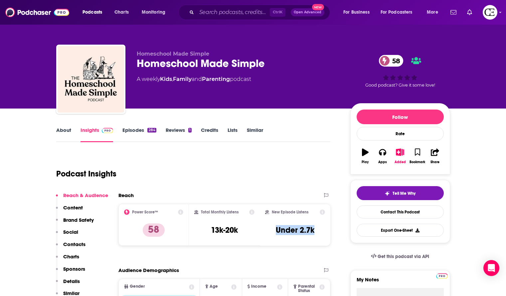
drag, startPoint x: 272, startPoint y: 229, endPoint x: 338, endPoint y: 242, distance: 66.5
copy h3 "Under 2.7k"
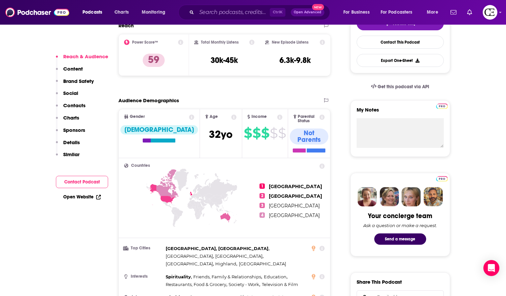
scroll to position [170, 0]
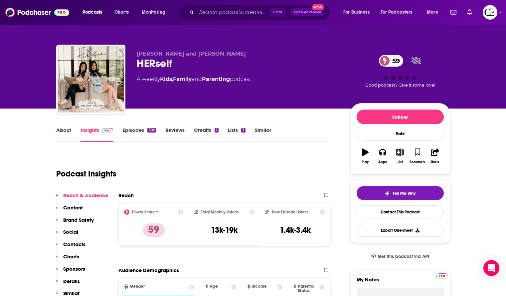
click at [395, 157] on button "List" at bounding box center [399, 156] width 17 height 24
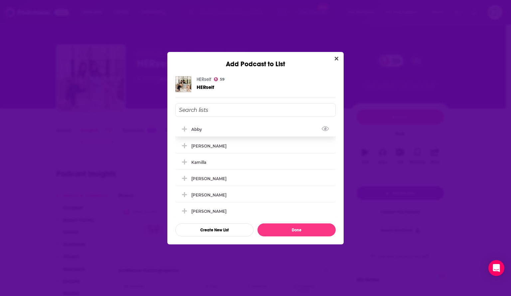
click at [191, 132] on div "Abby" at bounding box center [255, 129] width 160 height 15
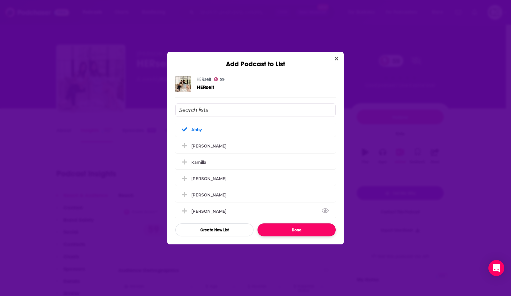
click at [288, 232] on button "Done" at bounding box center [297, 229] width 78 height 13
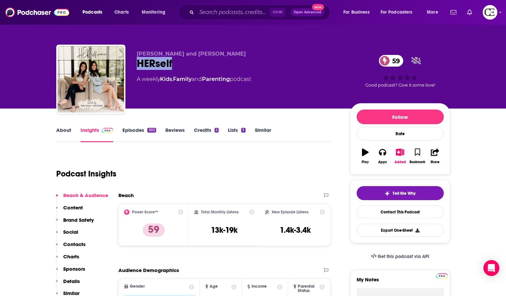
drag, startPoint x: 183, startPoint y: 55, endPoint x: 179, endPoint y: 60, distance: 6.6
click at [179, 60] on div "Abby and Amy HERself 59 A weekly Kids , Family and Parenting podcast" at bounding box center [238, 77] width 203 height 53
copy div "HERself"
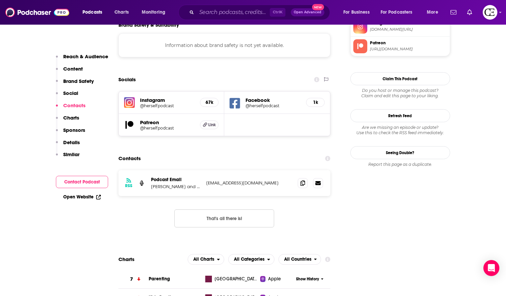
scroll to position [615, 0]
click at [302, 180] on icon at bounding box center [303, 182] width 5 height 5
click at [304, 180] on icon at bounding box center [303, 182] width 5 height 5
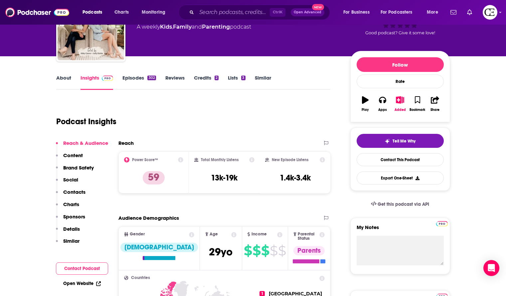
scroll to position [40, 0]
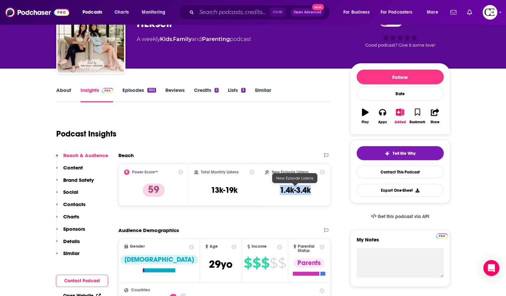
drag, startPoint x: 316, startPoint y: 191, endPoint x: 272, endPoint y: 188, distance: 44.0
click at [272, 188] on div "New Episode Listens 1.4k-3.4k" at bounding box center [295, 184] width 60 height 31
copy h3 "1.4k-3.4k"
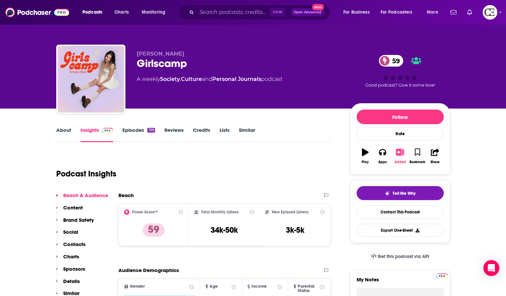
click at [398, 156] on button "Added" at bounding box center [399, 156] width 17 height 24
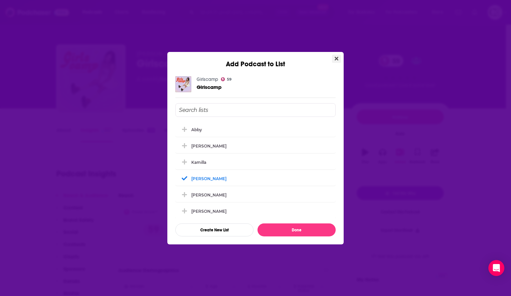
click at [337, 57] on icon "Close" at bounding box center [337, 59] width 4 height 4
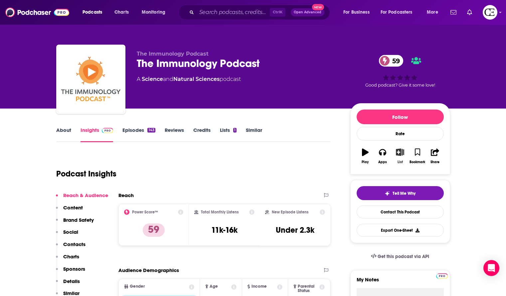
click at [401, 158] on button "List" at bounding box center [399, 156] width 17 height 24
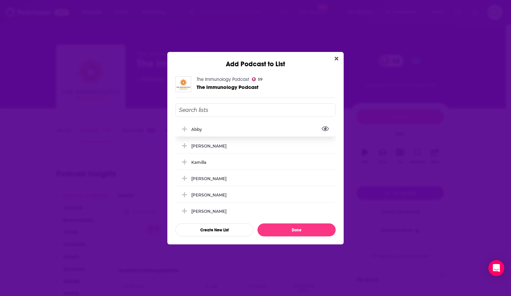
click at [204, 131] on button "View Link" at bounding box center [204, 130] width 4 height 1
click at [194, 130] on div "Abby" at bounding box center [198, 129] width 15 height 5
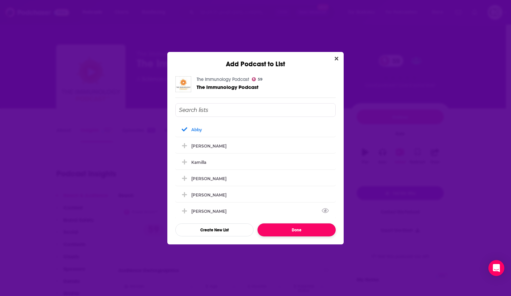
click at [281, 233] on button "Done" at bounding box center [297, 229] width 78 height 13
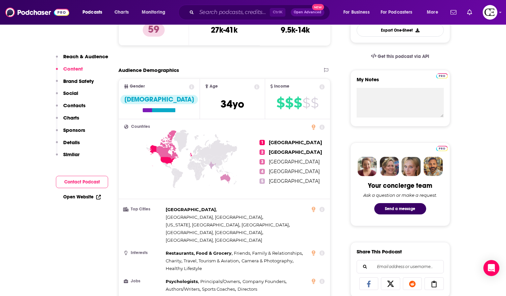
scroll to position [197, 0]
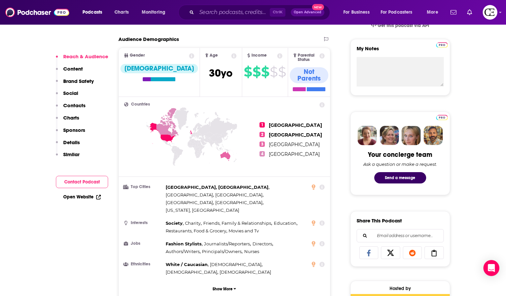
scroll to position [234, 0]
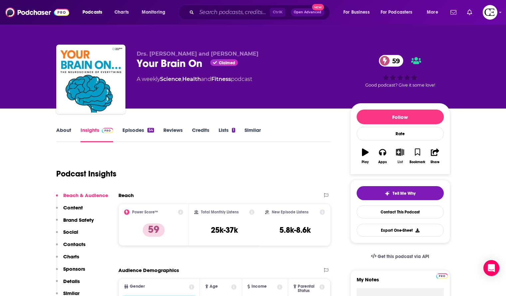
click at [401, 156] on icon "button" at bounding box center [400, 151] width 8 height 7
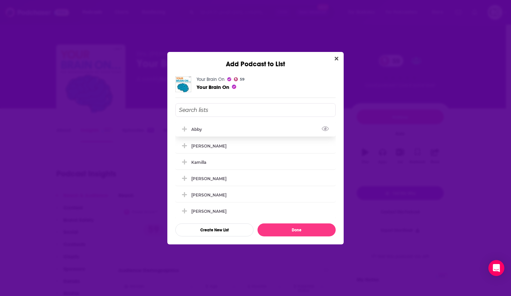
click at [189, 129] on button "Add Podcast To List" at bounding box center [185, 129] width 12 height 7
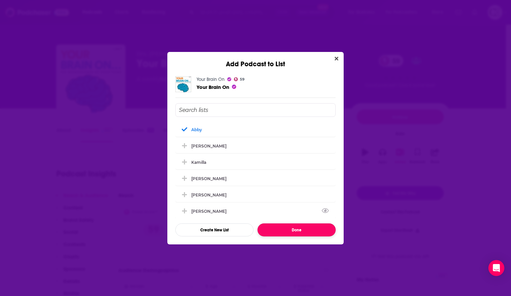
click at [287, 229] on button "Done" at bounding box center [297, 229] width 78 height 13
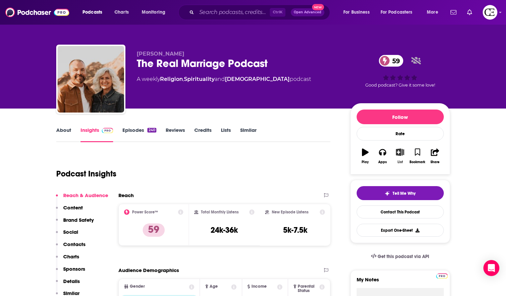
click at [399, 155] on icon "button" at bounding box center [400, 151] width 8 height 7
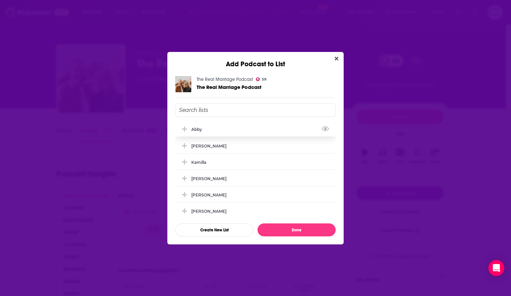
click at [198, 128] on div "Abby" at bounding box center [198, 129] width 15 height 5
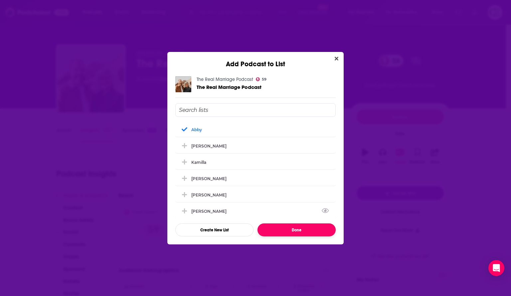
click at [300, 227] on button "Done" at bounding box center [297, 229] width 78 height 13
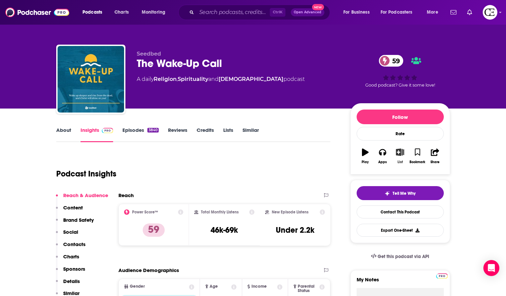
click at [400, 160] on div "List" at bounding box center [400, 162] width 5 height 4
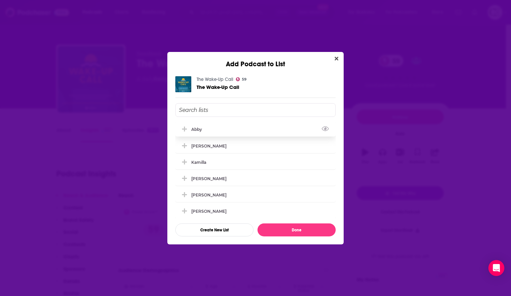
click at [182, 127] on icon "Add Podcast To List" at bounding box center [184, 129] width 5 height 6
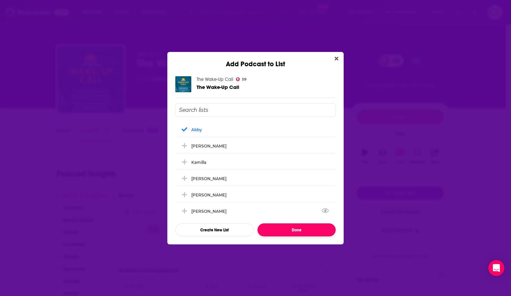
click at [288, 230] on button "Done" at bounding box center [297, 229] width 78 height 13
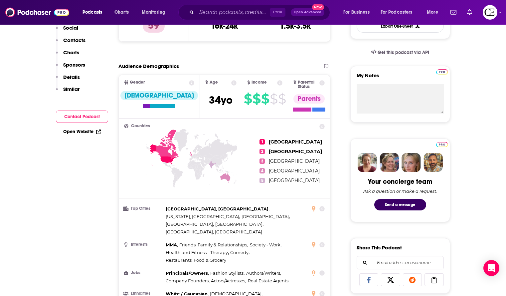
scroll to position [214, 0]
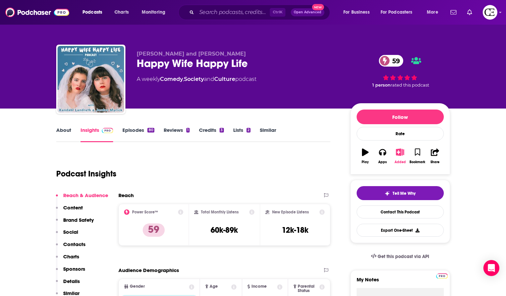
click at [398, 156] on button "Added" at bounding box center [399, 156] width 17 height 24
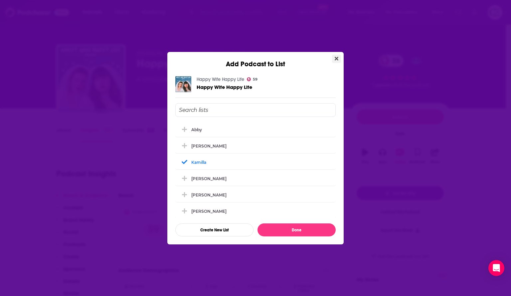
click at [338, 57] on icon "Close" at bounding box center [337, 59] width 4 height 4
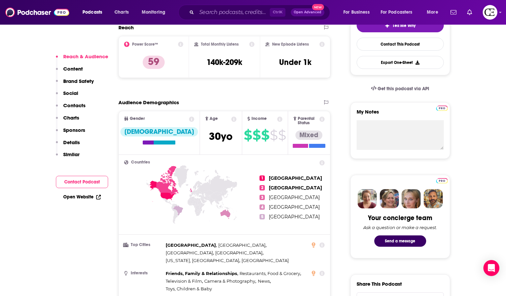
scroll to position [168, 0]
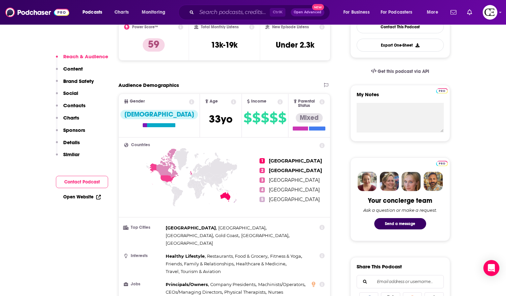
scroll to position [187, 0]
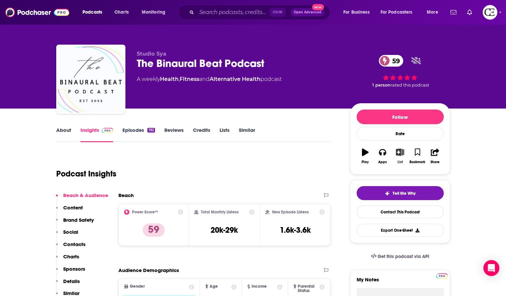
click at [401, 158] on button "List" at bounding box center [399, 156] width 17 height 24
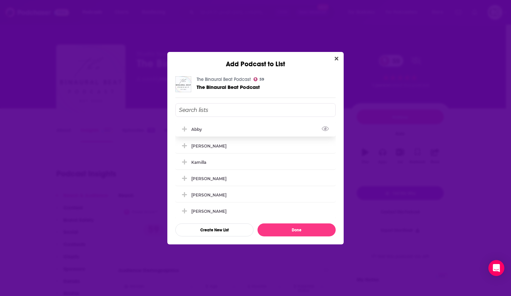
click at [182, 129] on icon "Add Podcast To List" at bounding box center [184, 128] width 5 height 5
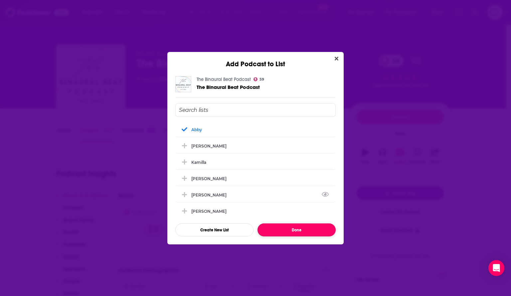
click at [287, 231] on button "Done" at bounding box center [297, 229] width 78 height 13
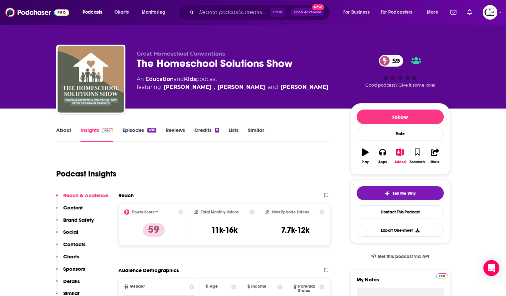
drag, startPoint x: 295, startPoint y: 64, endPoint x: 136, endPoint y: 76, distance: 159.6
click at [136, 76] on div "Great Homeschool Conventions The Homeschool Solutions Show 59 An Education and …" at bounding box center [253, 81] width 394 height 72
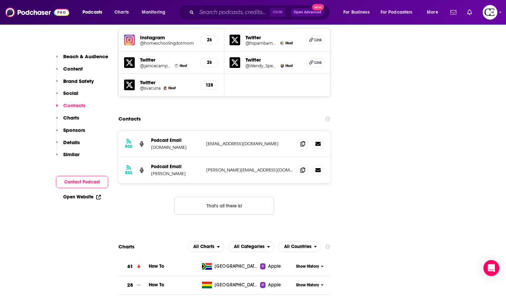
scroll to position [797, 0]
click at [301, 140] on icon at bounding box center [303, 142] width 5 height 5
click at [303, 167] on icon at bounding box center [303, 169] width 5 height 5
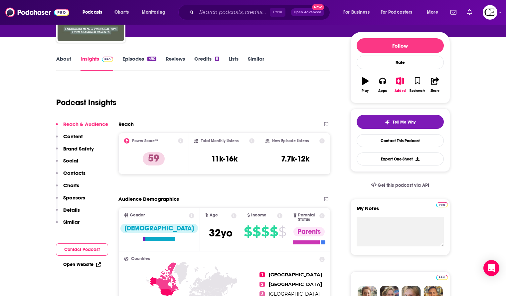
scroll to position [0, 0]
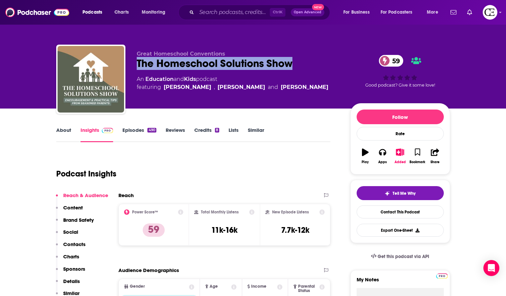
drag, startPoint x: 297, startPoint y: 57, endPoint x: 137, endPoint y: 67, distance: 160.1
click at [137, 67] on div "The Homeschool Solutions Show 59" at bounding box center [238, 63] width 203 height 13
copy h2 "The Homeschool Solutions Show"
drag, startPoint x: 315, startPoint y: 85, endPoint x: 164, endPoint y: 92, distance: 151.3
click at [164, 92] on div "Great Homeschool Conventions The Homeschool Solutions Show 59 An Education and …" at bounding box center [238, 77] width 203 height 53
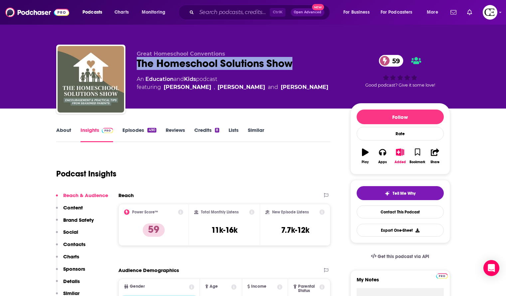
copy span "[PERSON_NAME] , [PERSON_NAME] and [PERSON_NAME]"
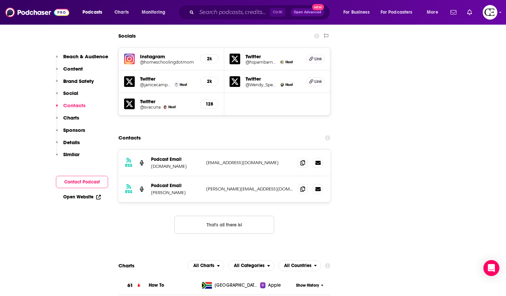
scroll to position [778, 0]
click at [300, 158] on span at bounding box center [303, 163] width 10 height 10
click at [301, 186] on icon at bounding box center [303, 188] width 5 height 5
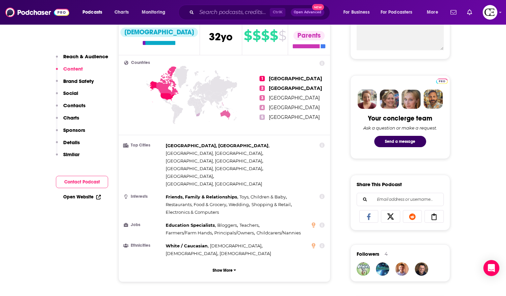
scroll to position [0, 0]
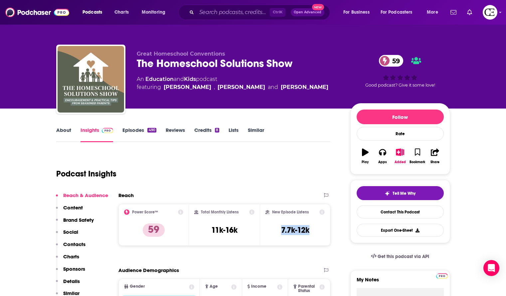
drag, startPoint x: 313, startPoint y: 226, endPoint x: 272, endPoint y: 227, distance: 40.3
click at [272, 227] on div "New Episode Listens 7.7k-12k" at bounding box center [296, 224] width 60 height 31
copy h3 "7.7k-12k"
